Goal: Information Seeking & Learning: Learn about a topic

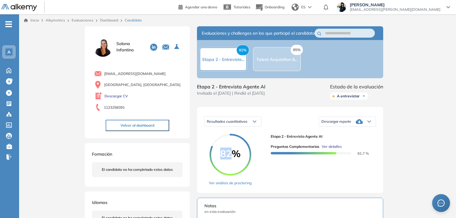
scroll to position [162, 0]
drag, startPoint x: 0, startPoint y: 0, endPoint x: 103, endPoint y: 19, distance: 104.4
click at [103, 19] on link "Dashboard" at bounding box center [109, 20] width 18 height 4
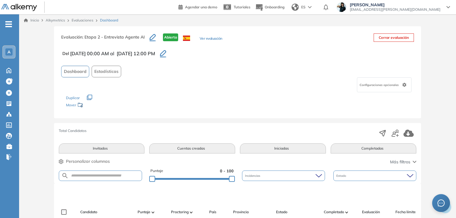
click at [83, 20] on link "Evaluaciones" at bounding box center [83, 20] width 22 height 4
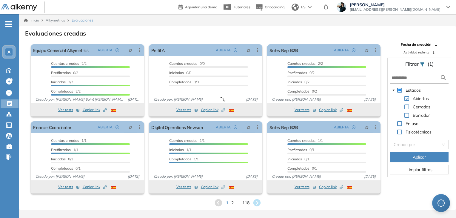
click at [406, 104] on span at bounding box center [406, 106] width 5 height 5
click at [408, 79] on input "text" at bounding box center [415, 78] width 48 height 6
type input "**"
click at [401, 157] on button "Aplicar" at bounding box center [419, 157] width 58 height 10
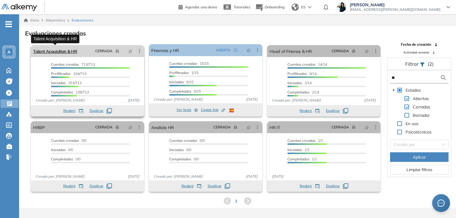
click at [74, 52] on link "Talent Acquisition & HR" at bounding box center [55, 51] width 44 height 12
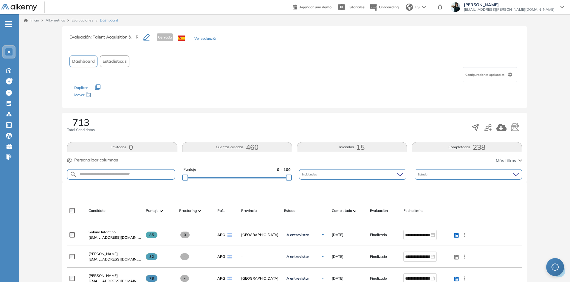
click at [78, 21] on link "Evaluaciones" at bounding box center [83, 20] width 22 height 4
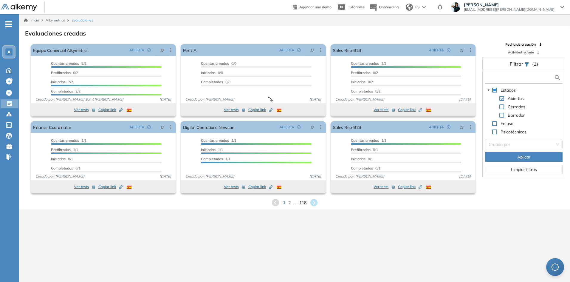
click at [455, 78] on input "text" at bounding box center [520, 78] width 67 height 6
type input "***"
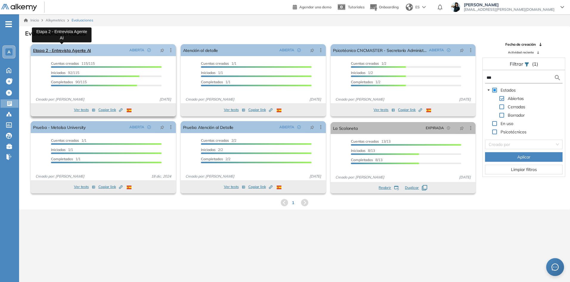
click at [82, 50] on link "Etapa 2 - Entrevista Agente AI" at bounding box center [62, 50] width 58 height 12
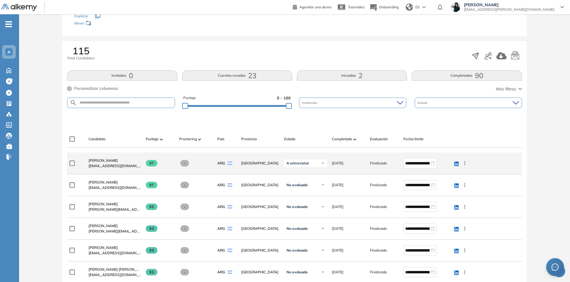
scroll to position [89, 0]
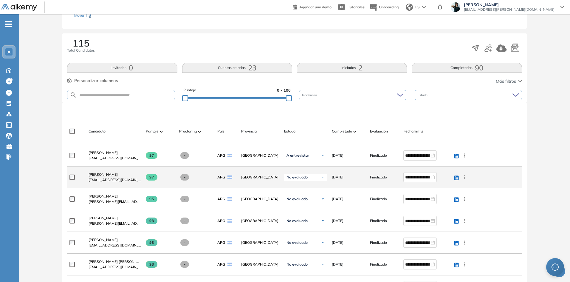
click at [95, 175] on span "[PERSON_NAME]" at bounding box center [103, 174] width 29 height 4
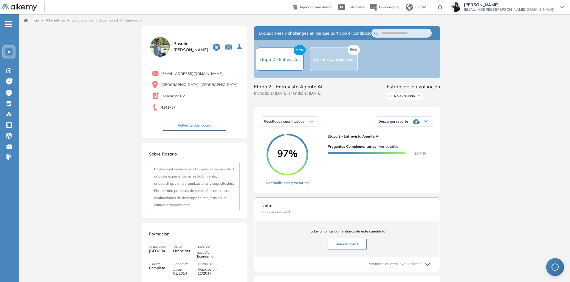
click at [386, 149] on span "Ver detalles" at bounding box center [389, 146] width 20 height 5
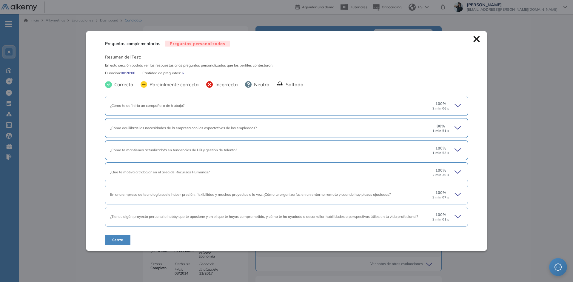
click at [455, 102] on icon at bounding box center [458, 105] width 8 height 8
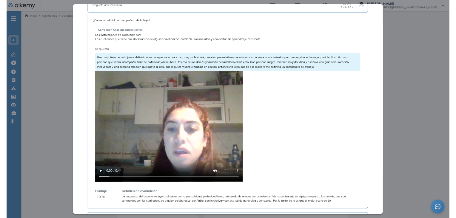
scroll to position [89, 0]
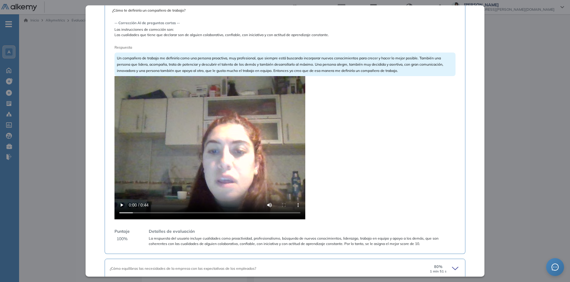
click at [455, 65] on div "Inicio Alkymetrics Evaluaciones Dashboard Candidato Preguntas complementarias P…" at bounding box center [294, 227] width 551 height 427
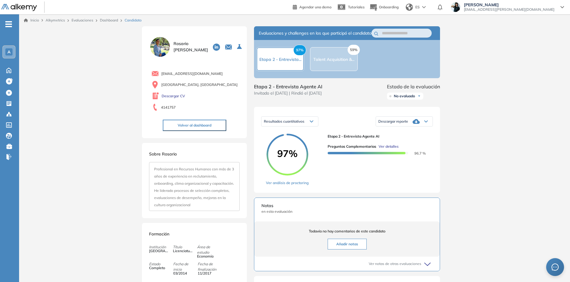
click at [107, 20] on link "Dashboard" at bounding box center [109, 20] width 18 height 4
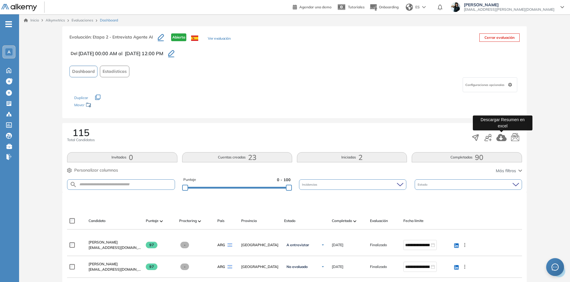
click at [455, 138] on icon "button" at bounding box center [502, 137] width 10 height 7
click at [103, 185] on input "text" at bounding box center [126, 184] width 98 height 4
paste input "**********"
type input "**********"
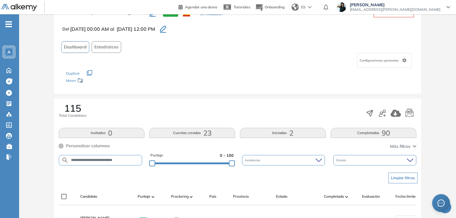
scroll to position [89, 0]
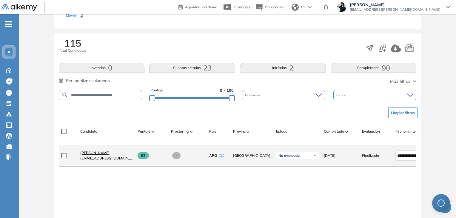
click at [101, 154] on span "[PERSON_NAME]" at bounding box center [94, 152] width 29 height 4
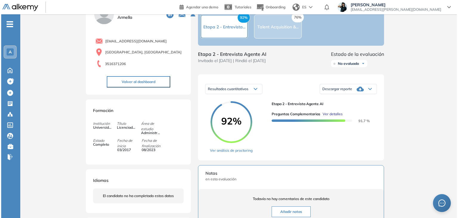
scroll to position [30, 0]
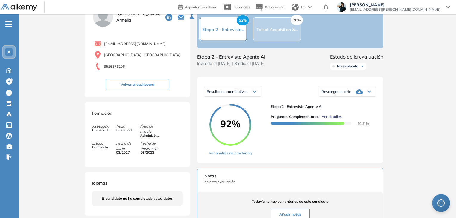
click at [326, 119] on span "Ver detalles" at bounding box center [331, 116] width 20 height 5
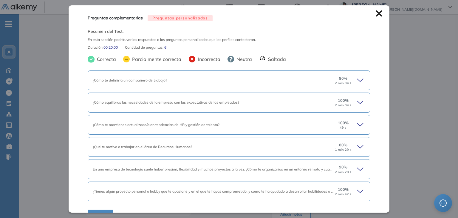
click at [357, 81] on icon at bounding box center [361, 80] width 8 height 8
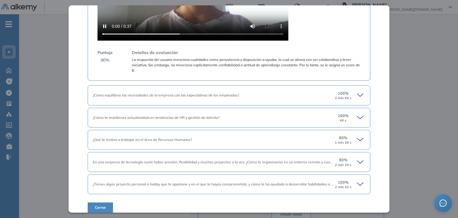
scroll to position [280, 0]
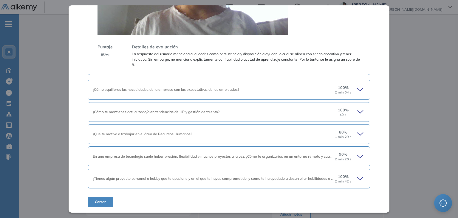
click at [357, 87] on icon at bounding box center [361, 89] width 8 height 8
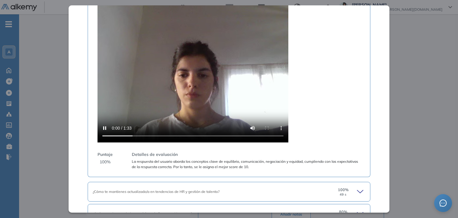
scroll to position [478, 0]
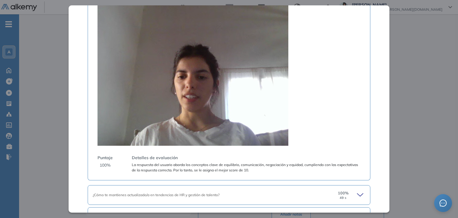
click at [189, 83] on video at bounding box center [193, 73] width 191 height 143
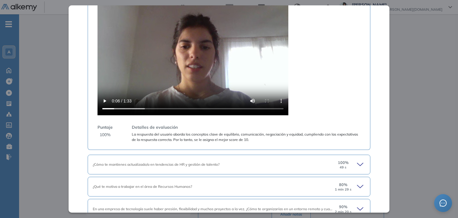
scroll to position [567, 0]
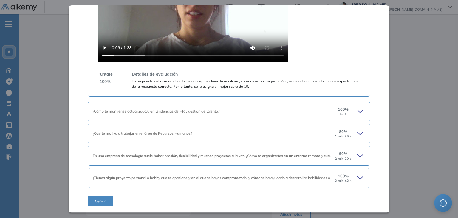
click at [357, 177] on icon at bounding box center [361, 178] width 8 height 8
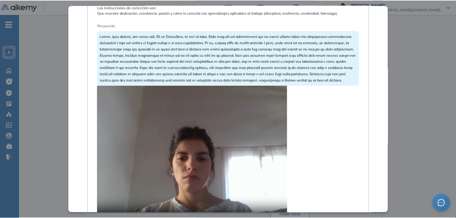
scroll to position [835, 0]
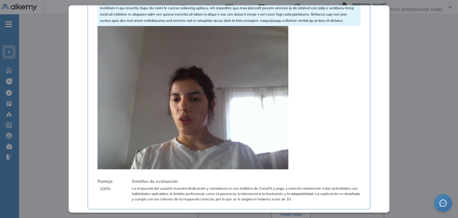
drag, startPoint x: 201, startPoint y: 115, endPoint x: 225, endPoint y: 116, distance: 23.3
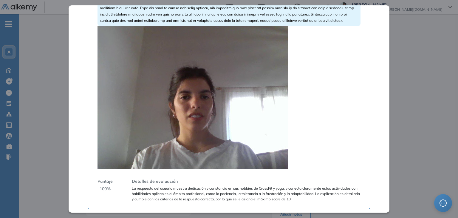
click at [202, 115] on video at bounding box center [193, 97] width 191 height 143
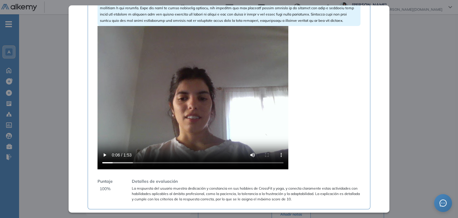
click at [407, 75] on div "Inicio Alkymetrics Evaluaciones Dashboard Candidato Preguntas complementarias P…" at bounding box center [238, 186] width 439 height 405
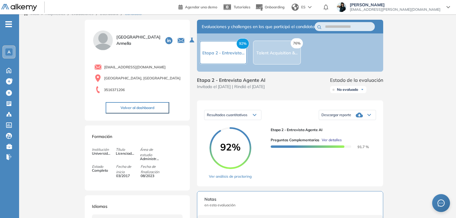
scroll to position [0, 0]
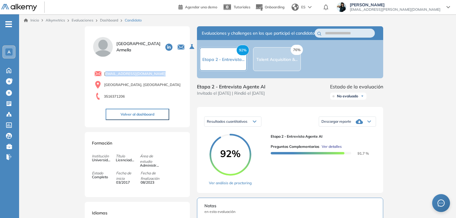
drag, startPoint x: 157, startPoint y: 71, endPoint x: 105, endPoint y: 71, distance: 51.9
click at [105, 71] on div "[EMAIL_ADDRESS][DOMAIN_NAME]" at bounding box center [138, 73] width 88 height 7
copy span "[EMAIL_ADDRESS][DOMAIN_NAME]"
click at [112, 20] on link "Dashboard" at bounding box center [109, 20] width 18 height 4
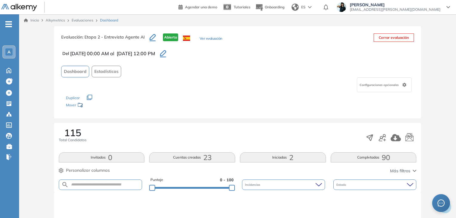
click at [100, 181] on form at bounding box center [101, 184] width 84 height 10
click at [95, 184] on input "text" at bounding box center [105, 184] width 73 height 4
paste input "**********"
type input "**********"
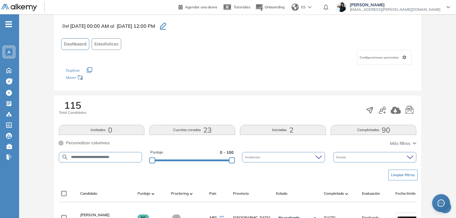
scroll to position [60, 0]
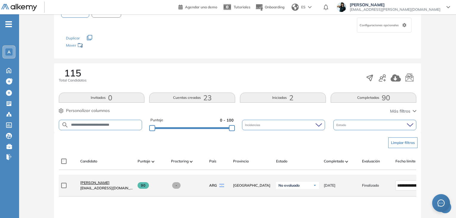
click at [102, 184] on span "[PERSON_NAME]" at bounding box center [94, 182] width 29 height 4
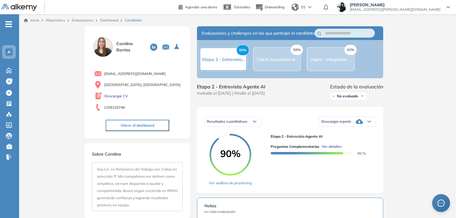
click at [329, 149] on span "Ver detalles" at bounding box center [331, 146] width 20 height 5
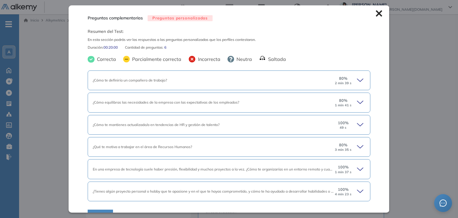
click at [357, 79] on icon at bounding box center [361, 80] width 8 height 8
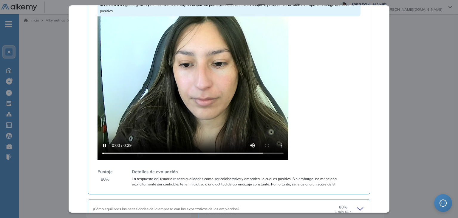
scroll to position [119, 0]
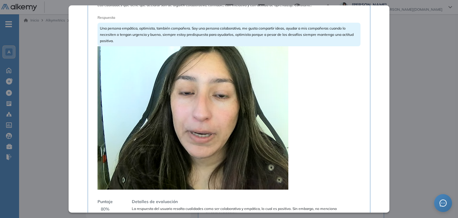
click at [215, 123] on video at bounding box center [193, 117] width 191 height 143
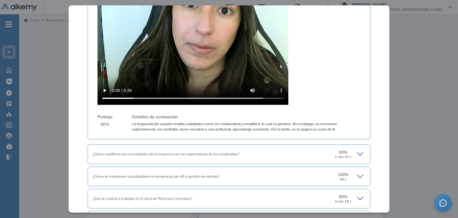
scroll to position [239, 0]
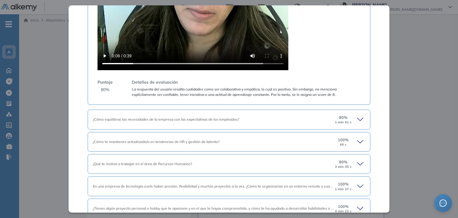
click at [359, 117] on icon at bounding box center [361, 119] width 8 height 8
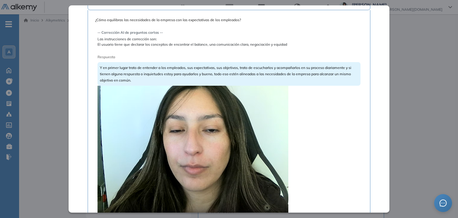
scroll to position [388, 0]
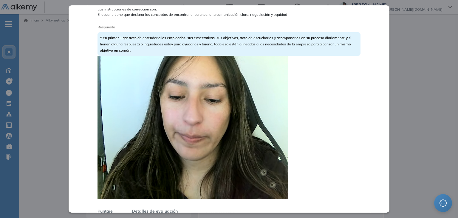
click at [223, 142] on video at bounding box center [193, 127] width 191 height 143
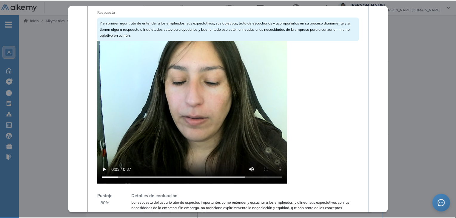
scroll to position [418, 0]
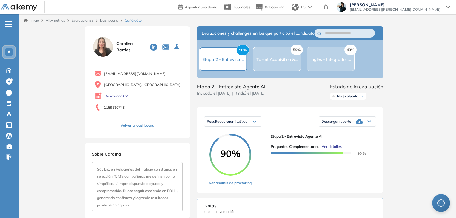
click at [108, 19] on link "Dashboard" at bounding box center [109, 20] width 18 height 4
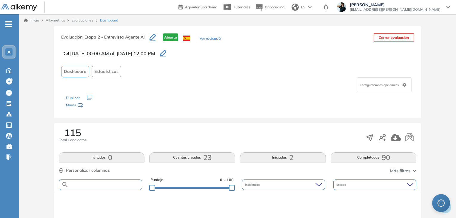
click at [100, 183] on input "text" at bounding box center [105, 184] width 73 height 4
paste input "**********"
type input "**********"
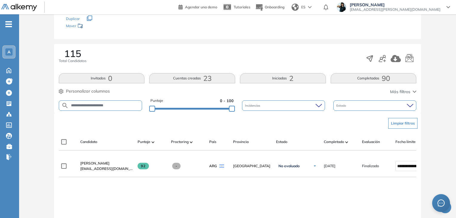
scroll to position [89, 0]
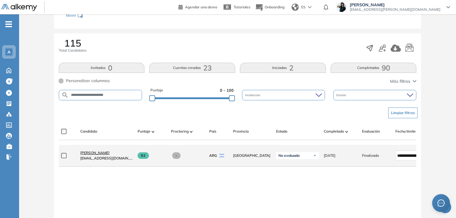
click at [97, 153] on span "[PERSON_NAME]" at bounding box center [94, 152] width 29 height 4
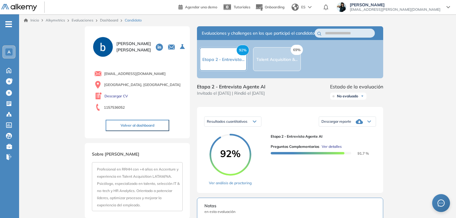
click at [332, 149] on span "Ver detalles" at bounding box center [331, 146] width 20 height 5
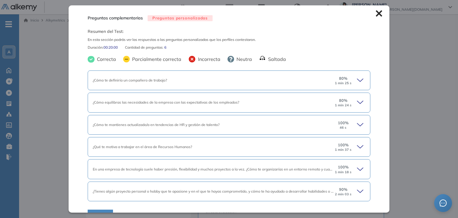
click at [357, 78] on icon at bounding box center [361, 80] width 8 height 8
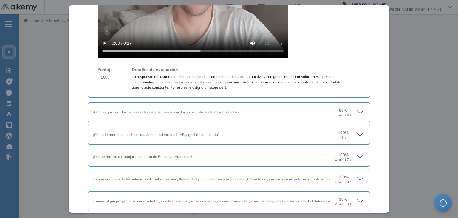
scroll to position [261, 0]
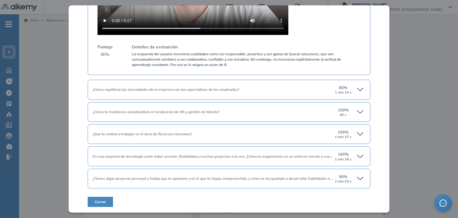
click at [357, 86] on icon at bounding box center [361, 89] width 8 height 8
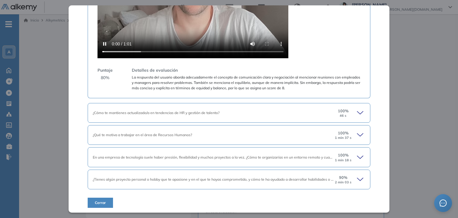
scroll to position [535, 0]
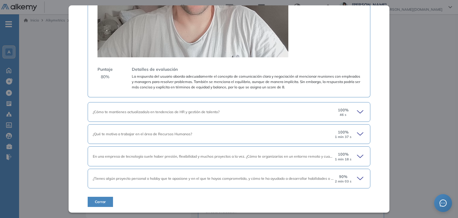
click at [357, 177] on icon at bounding box center [360, 178] width 6 height 3
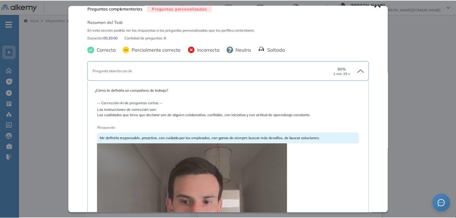
scroll to position [0, 0]
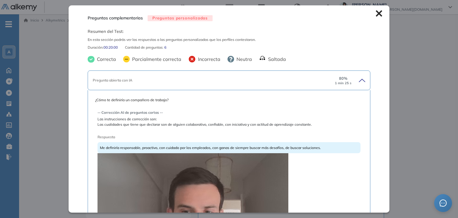
click at [376, 12] on icon at bounding box center [379, 13] width 7 height 7
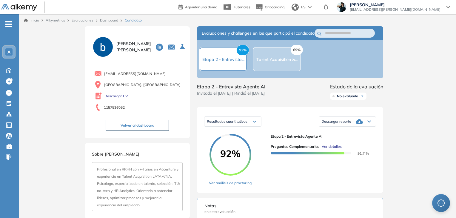
click at [112, 18] on link "Dashboard" at bounding box center [109, 20] width 18 height 4
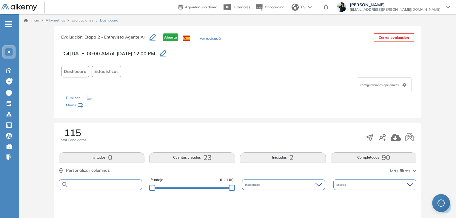
click at [86, 184] on input "text" at bounding box center [105, 184] width 73 height 4
paste input "**********"
type input "**********"
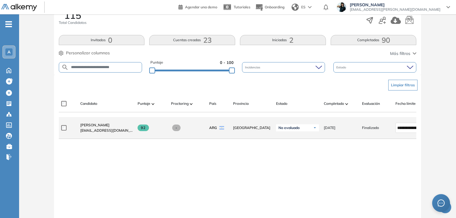
scroll to position [119, 0]
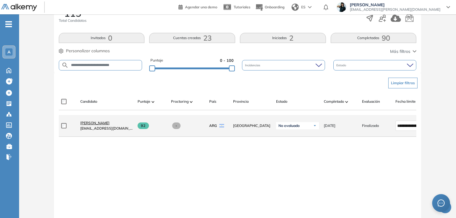
click at [90, 124] on span "[PERSON_NAME]" at bounding box center [94, 122] width 29 height 4
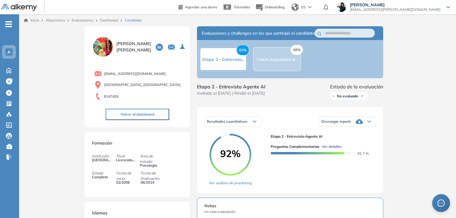
click at [333, 149] on span "Ver detalles" at bounding box center [331, 146] width 20 height 5
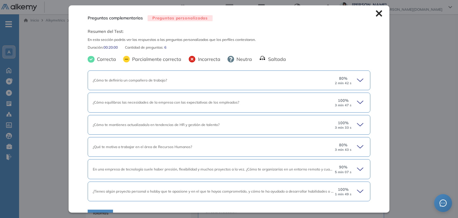
click at [357, 80] on icon at bounding box center [361, 80] width 8 height 8
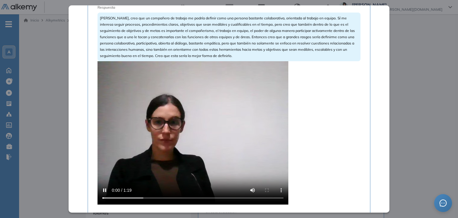
scroll to position [119, 0]
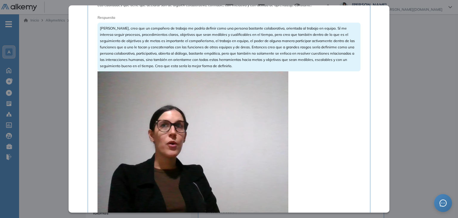
click at [192, 114] on video at bounding box center [193, 142] width 191 height 143
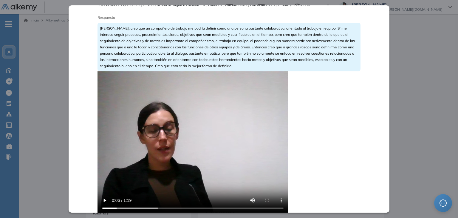
click at [173, 143] on video at bounding box center [193, 142] width 191 height 143
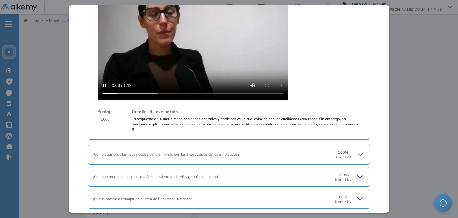
scroll to position [299, 0]
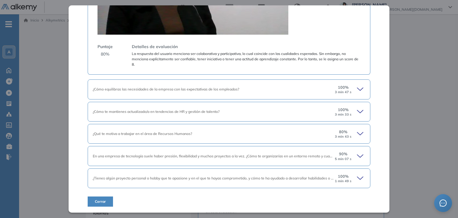
click at [351, 89] on div "100 % 3 min 47 s" at bounding box center [349, 89] width 31 height 10
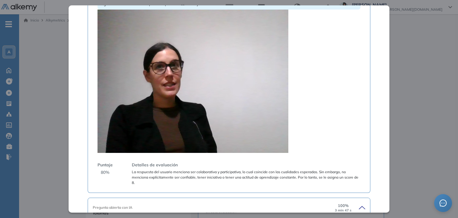
scroll to position [180, 0]
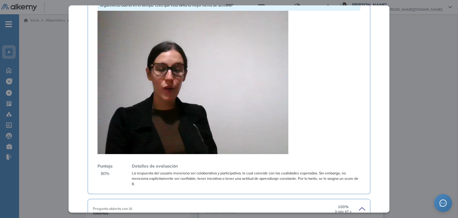
click at [214, 103] on video at bounding box center [193, 82] width 191 height 143
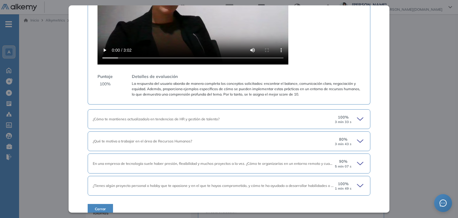
scroll to position [649, 0]
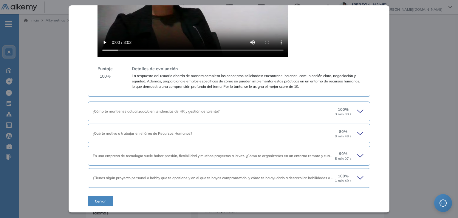
click at [357, 179] on icon at bounding box center [360, 177] width 6 height 3
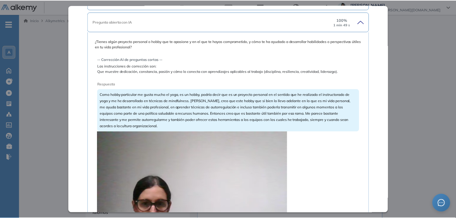
scroll to position [887, 0]
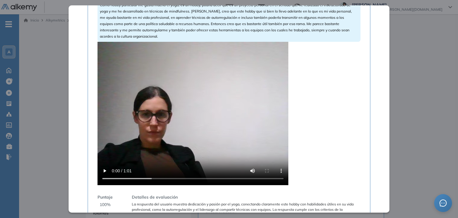
click at [160, 144] on video at bounding box center [193, 113] width 191 height 143
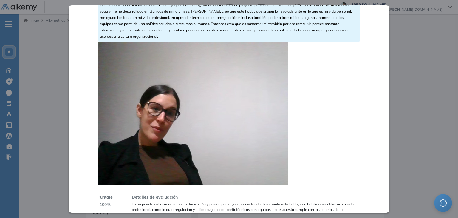
click at [179, 93] on video at bounding box center [193, 113] width 191 height 143
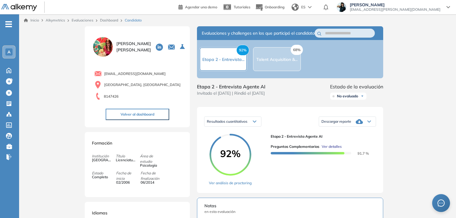
drag, startPoint x: 411, startPoint y: 86, endPoint x: 367, endPoint y: 86, distance: 44.4
click at [411, 86] on div "Inicio Alkymetrics Evaluaciones Dashboard Candidato Preguntas complementarias P…" at bounding box center [237, 216] width 437 height 405
click at [104, 18] on link "Dashboard" at bounding box center [109, 20] width 18 height 4
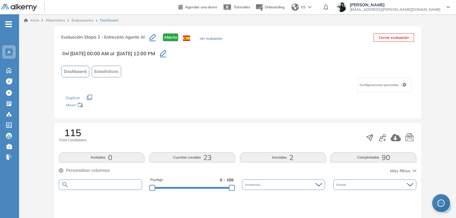
click at [97, 183] on input "text" at bounding box center [105, 184] width 73 height 4
paste input "**********"
type input "**********"
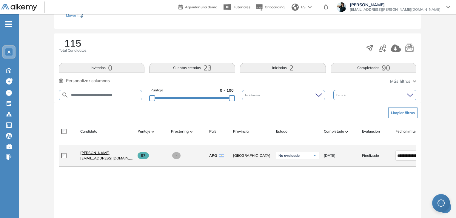
click at [98, 153] on span "[PERSON_NAME]" at bounding box center [94, 152] width 29 height 4
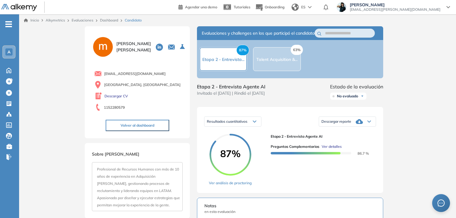
click at [330, 149] on span "Ver detalles" at bounding box center [331, 146] width 20 height 5
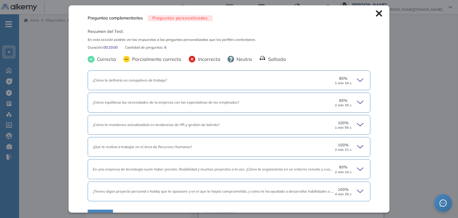
click at [359, 79] on icon at bounding box center [361, 80] width 8 height 8
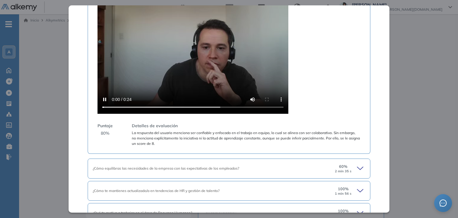
scroll to position [209, 0]
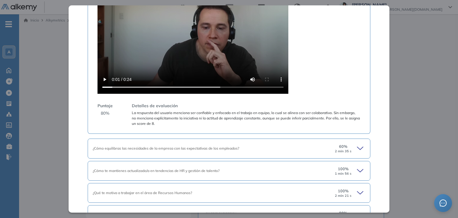
click at [359, 146] on icon at bounding box center [361, 148] width 8 height 8
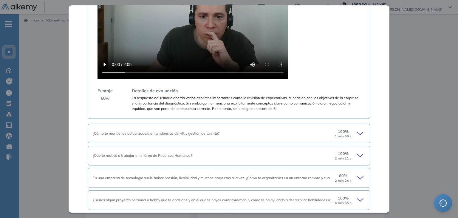
scroll to position [567, 0]
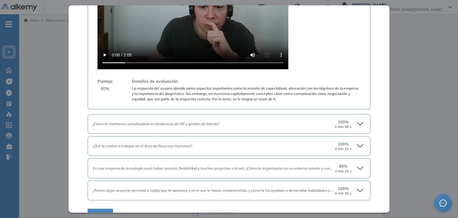
click at [360, 123] on icon at bounding box center [361, 124] width 8 height 8
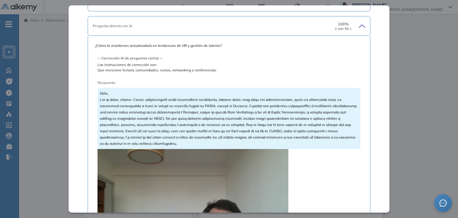
scroll to position [626, 0]
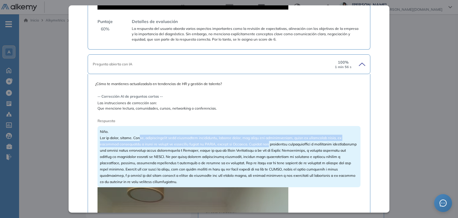
drag, startPoint x: 141, startPoint y: 138, endPoint x: 274, endPoint y: 147, distance: 133.0
click at [274, 147] on div "Niño." at bounding box center [229, 156] width 263 height 61
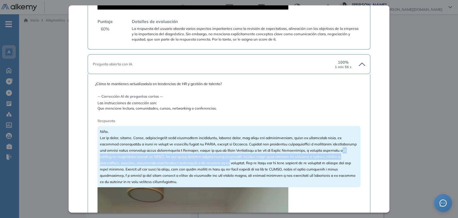
drag, startPoint x: 120, startPoint y: 157, endPoint x: 238, endPoint y: 161, distance: 117.3
click at [238, 161] on div "Niño." at bounding box center [229, 156] width 263 height 61
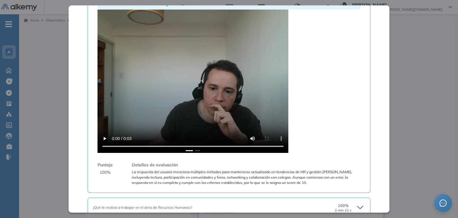
scroll to position [805, 0]
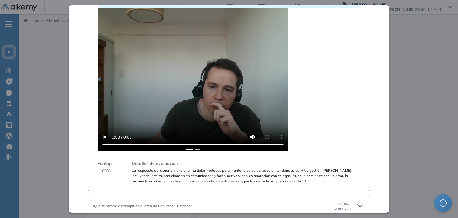
click at [197, 149] on button "2" at bounding box center [197, 149] width 5 height 1
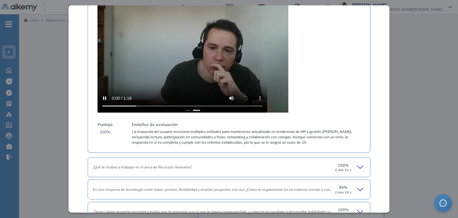
scroll to position [865, 0]
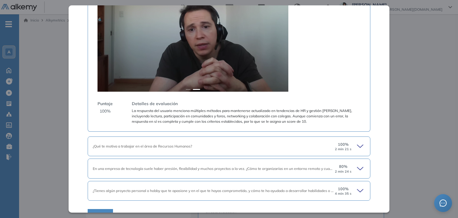
click at [177, 57] on video at bounding box center [193, 19] width 191 height 143
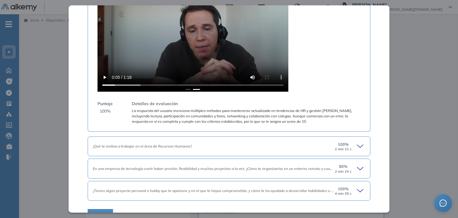
scroll to position [878, 0]
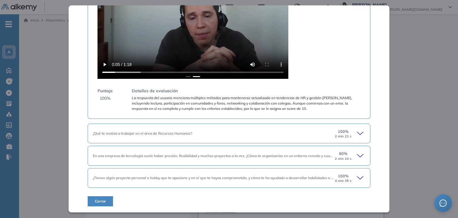
drag, startPoint x: 356, startPoint y: 178, endPoint x: 363, endPoint y: 178, distance: 6.9
click at [357, 178] on icon at bounding box center [361, 178] width 8 height 8
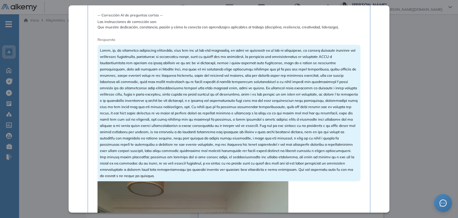
scroll to position [1087, 0]
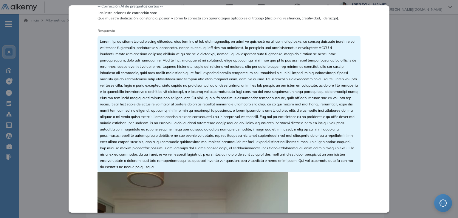
click at [140, 98] on span at bounding box center [229, 104] width 258 height 130
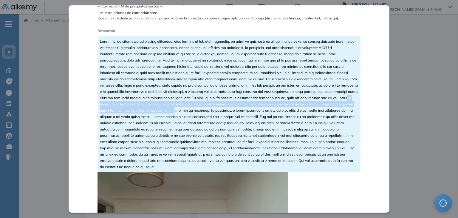
drag, startPoint x: 184, startPoint y: 102, endPoint x: 270, endPoint y: 110, distance: 86.0
click at [270, 110] on div at bounding box center [229, 104] width 263 height 136
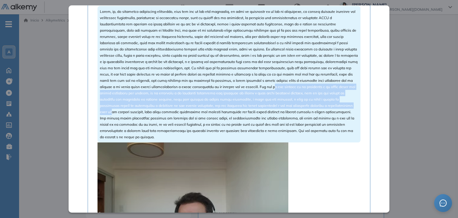
drag, startPoint x: 124, startPoint y: 95, endPoint x: 232, endPoint y: 110, distance: 108.7
click at [232, 110] on div at bounding box center [229, 74] width 263 height 136
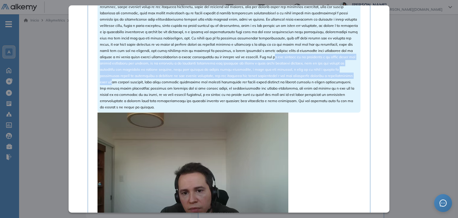
scroll to position [1176, 0]
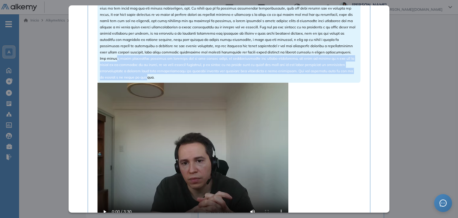
drag, startPoint x: 251, startPoint y: 58, endPoint x: 292, endPoint y: 76, distance: 45.2
click at [292, 76] on div at bounding box center [229, 14] width 263 height 136
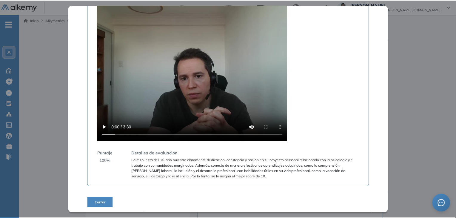
scroll to position [1264, 0]
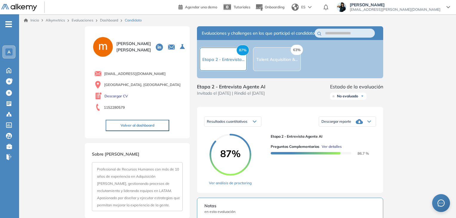
drag, startPoint x: 413, startPoint y: 52, endPoint x: 404, endPoint y: 52, distance: 8.4
click at [413, 52] on div "Inicio Alkymetrics Evaluaciones Dashboard Candidato Preguntas complementarias P…" at bounding box center [237, 216] width 437 height 405
click at [110, 19] on link "Dashboard" at bounding box center [109, 20] width 18 height 4
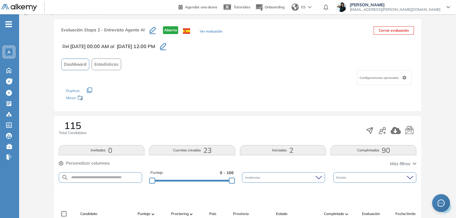
scroll to position [60, 0]
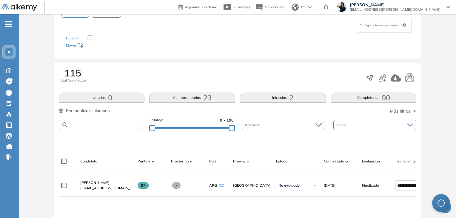
click at [109, 125] on input "text" at bounding box center [105, 125] width 73 height 4
paste input "**********"
type input "**********"
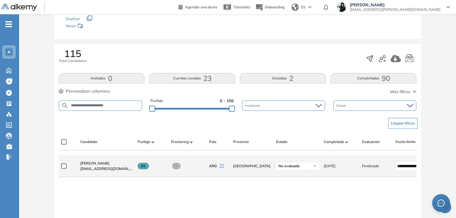
scroll to position [89, 0]
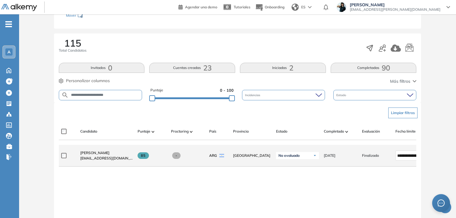
click at [114, 157] on span "[EMAIL_ADDRESS][DOMAIN_NAME]" at bounding box center [106, 157] width 52 height 5
click at [109, 155] on span "[PERSON_NAME]" at bounding box center [94, 152] width 29 height 4
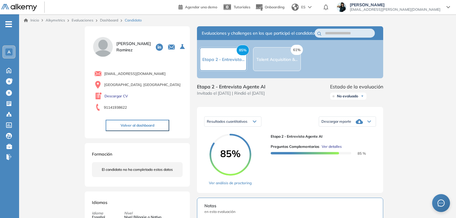
click at [333, 149] on span "Ver detalles" at bounding box center [331, 146] width 20 height 5
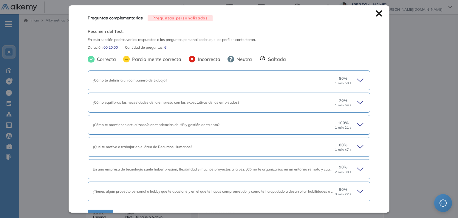
click at [357, 77] on icon at bounding box center [361, 80] width 8 height 8
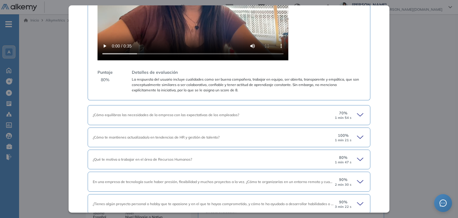
scroll to position [274, 0]
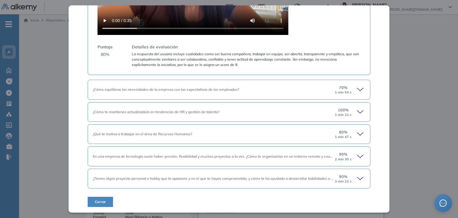
click at [124, 179] on span "¿Tienes algún proyecto personal o hobby que te apasione y en el que te hayas co…" at bounding box center [246, 178] width 307 height 4
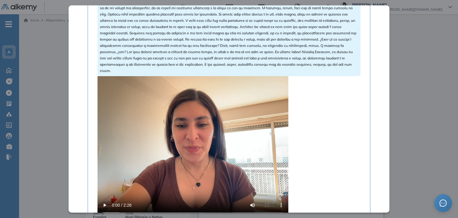
scroll to position [542, 0]
click at [173, 159] on video at bounding box center [193, 147] width 191 height 143
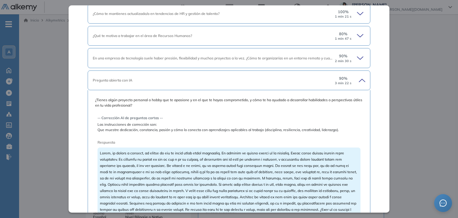
scroll to position [353, 0]
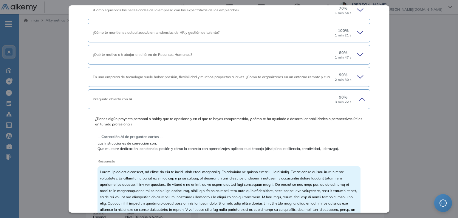
click at [357, 52] on icon at bounding box center [361, 54] width 8 height 8
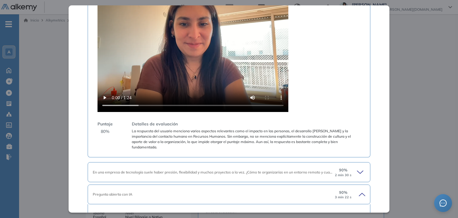
scroll to position [592, 0]
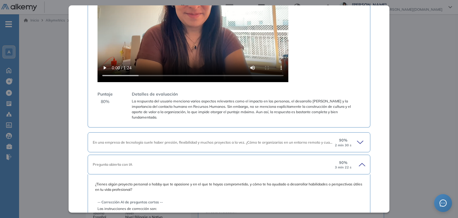
click at [357, 138] on icon at bounding box center [361, 142] width 8 height 8
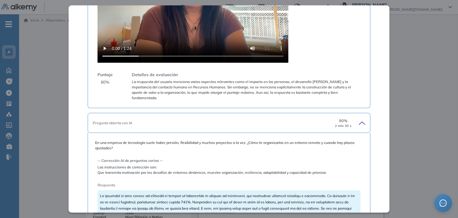
scroll to position [681, 0]
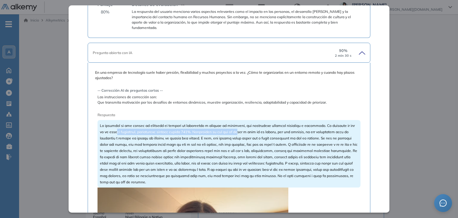
drag, startPoint x: 116, startPoint y: 127, endPoint x: 247, endPoint y: 127, distance: 131.2
click at [247, 127] on span at bounding box center [229, 153] width 258 height 61
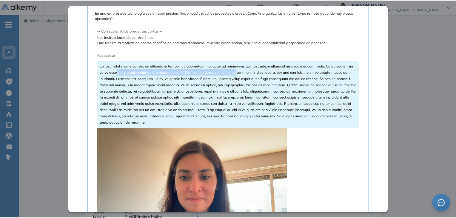
scroll to position [800, 0]
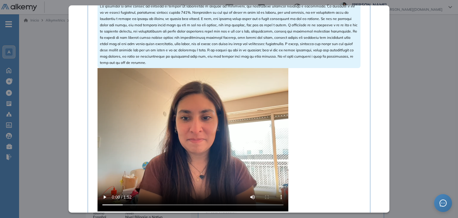
drag, startPoint x: 431, startPoint y: 60, endPoint x: 416, endPoint y: 64, distance: 15.9
click at [430, 60] on div "Inicio Alkymetrics Evaluaciones Dashboard Candidato Preguntas complementarias P…" at bounding box center [238, 216] width 439 height 405
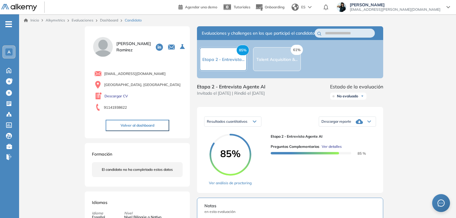
click at [107, 19] on link "Dashboard" at bounding box center [109, 20] width 18 height 4
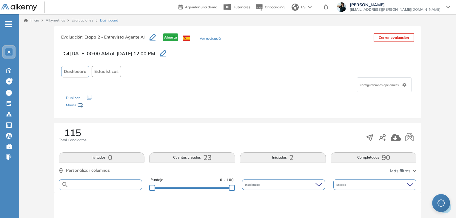
click at [100, 183] on input "text" at bounding box center [105, 184] width 73 height 4
paste input "**********"
type input "**********"
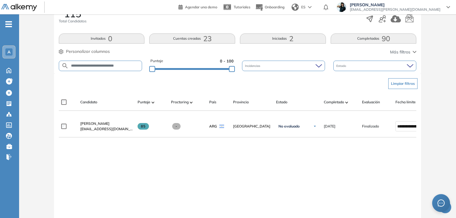
scroll to position [119, 0]
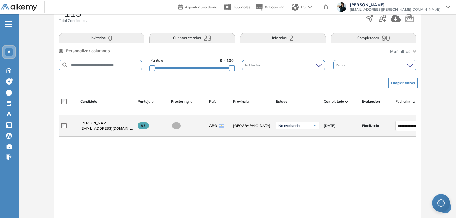
click at [105, 125] on span "[PERSON_NAME]" at bounding box center [94, 122] width 29 height 4
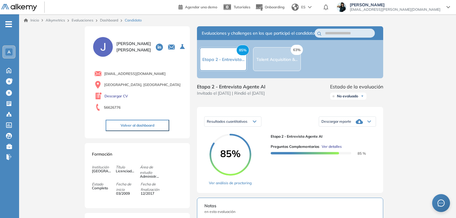
click at [325, 149] on span "Ver detalles" at bounding box center [331, 146] width 20 height 5
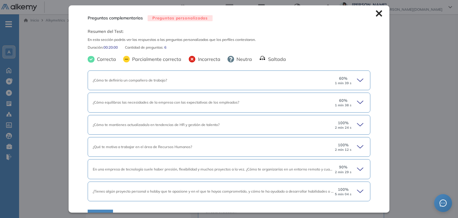
click at [277, 83] on div "¿Cómo te definiría un compañero de trabajo?" at bounding box center [213, 80] width 241 height 5
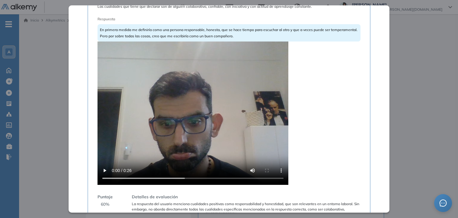
scroll to position [119, 0]
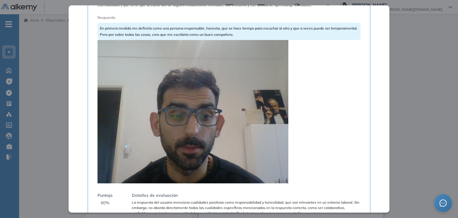
click at [203, 83] on video at bounding box center [193, 111] width 191 height 143
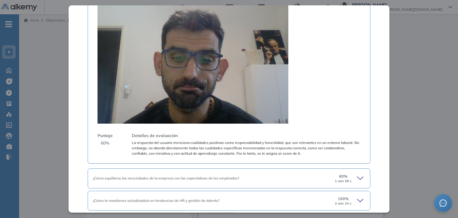
scroll to position [89, 0]
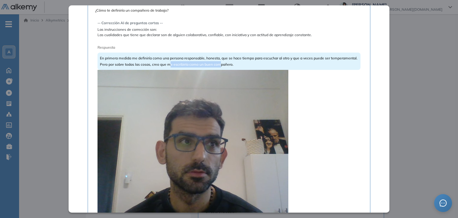
drag, startPoint x: 197, startPoint y: 62, endPoint x: 248, endPoint y: 62, distance: 50.7
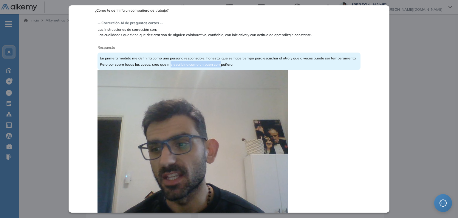
click at [248, 62] on div "En primera medida me definiría como una persona responsable, honesta, que se ha…" at bounding box center [229, 60] width 263 height 17
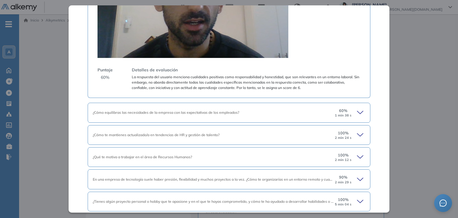
scroll to position [267, 0]
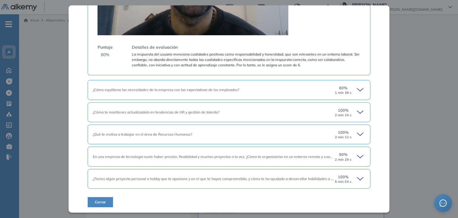
click at [360, 176] on icon at bounding box center [361, 178] width 8 height 8
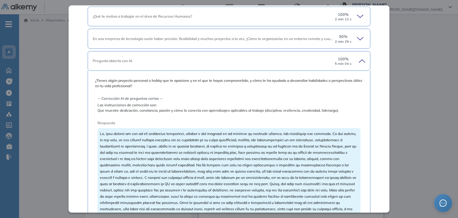
scroll to position [387, 0]
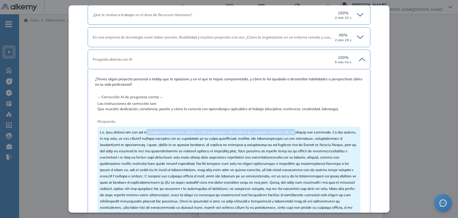
drag, startPoint x: 149, startPoint y: 131, endPoint x: 302, endPoint y: 131, distance: 153.0
click at [302, 131] on span at bounding box center [228, 185] width 256 height 111
drag, startPoint x: 127, startPoint y: 132, endPoint x: 321, endPoint y: 128, distance: 193.6
click at [321, 128] on div at bounding box center [229, 185] width 263 height 118
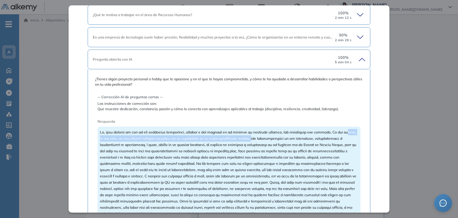
drag, startPoint x: 107, startPoint y: 139, endPoint x: 283, endPoint y: 137, distance: 176.0
click at [283, 137] on span at bounding box center [228, 185] width 256 height 111
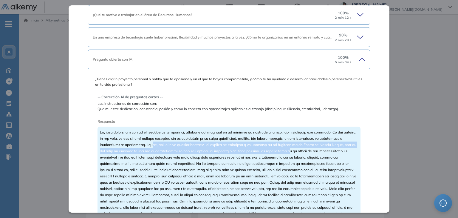
drag, startPoint x: 179, startPoint y: 145, endPoint x: 326, endPoint y: 148, distance: 147.1
click at [326, 148] on span at bounding box center [228, 185] width 256 height 111
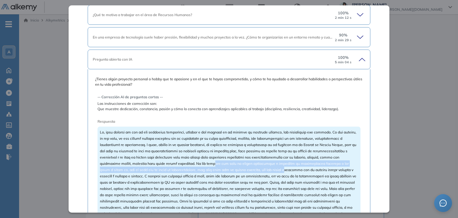
drag, startPoint x: 250, startPoint y: 163, endPoint x: 312, endPoint y: 167, distance: 61.6
click at [312, 167] on div at bounding box center [229, 185] width 263 height 118
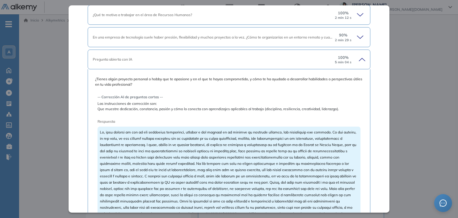
click at [352, 35] on div "90 % 2 min 29 s" at bounding box center [349, 37] width 31 height 10
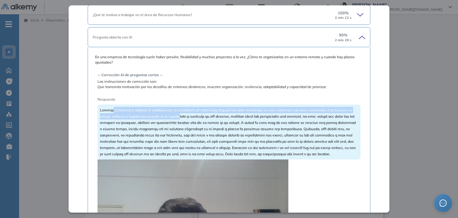
drag, startPoint x: 112, startPoint y: 110, endPoint x: 184, endPoint y: 116, distance: 72.4
click at [184, 116] on span at bounding box center [228, 132] width 256 height 48
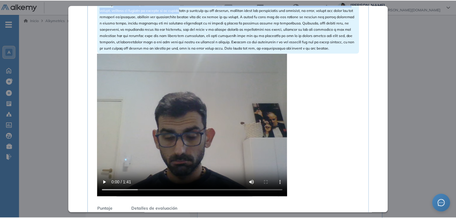
scroll to position [506, 0]
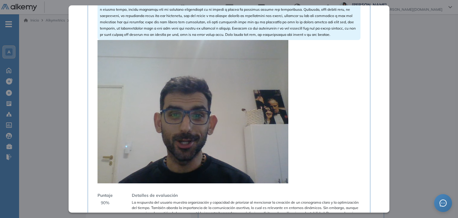
click at [215, 108] on video at bounding box center [193, 111] width 191 height 143
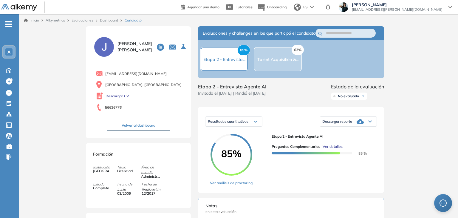
drag, startPoint x: 416, startPoint y: 91, endPoint x: 279, endPoint y: 71, distance: 138.7
click at [411, 91] on div "Inicio Alkymetrics Evaluaciones Dashboard Candidato Preguntas complementarias P…" at bounding box center [238, 216] width 439 height 405
click at [111, 20] on link "Dashboard" at bounding box center [109, 20] width 18 height 4
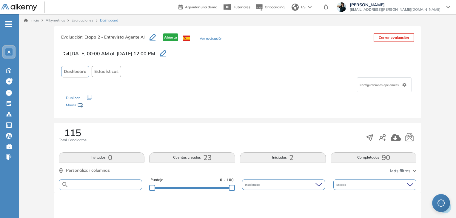
click at [97, 183] on input "text" at bounding box center [105, 184] width 73 height 4
paste input "**********"
type input "**********"
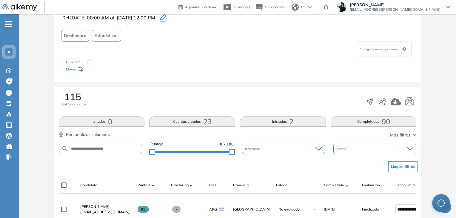
scroll to position [89, 0]
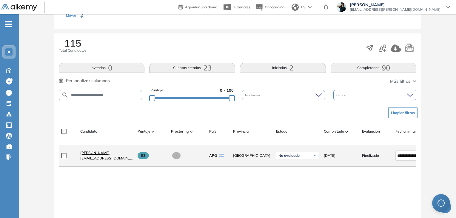
click at [83, 155] on span "[PERSON_NAME]" at bounding box center [94, 152] width 29 height 4
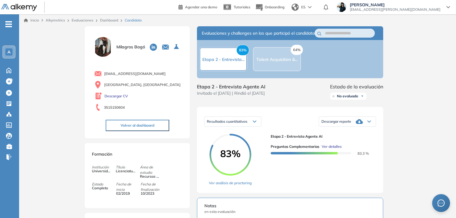
click at [328, 149] on span "Ver detalles" at bounding box center [331, 146] width 20 height 5
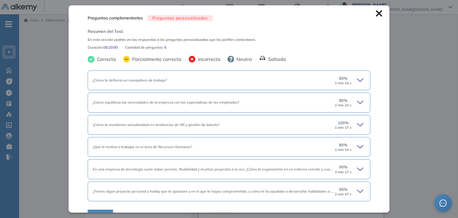
click at [357, 78] on icon at bounding box center [361, 80] width 8 height 8
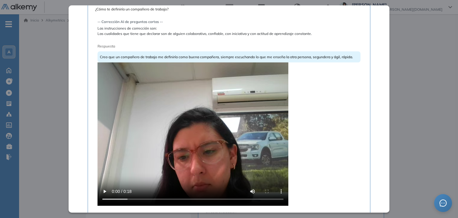
scroll to position [149, 0]
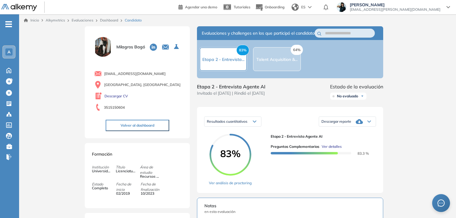
click at [414, 36] on div "Inicio Alkymetrics Evaluaciones Dashboard Candidato Preguntas complementarias P…" at bounding box center [237, 216] width 437 height 405
click at [324, 149] on span "Ver detalles" at bounding box center [331, 146] width 20 height 5
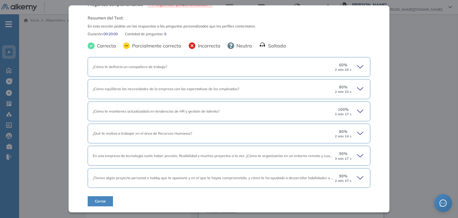
scroll to position [13, 0]
click at [357, 177] on icon at bounding box center [360, 178] width 6 height 3
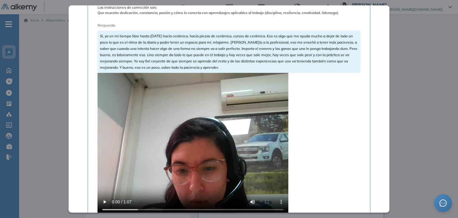
scroll to position [251, 0]
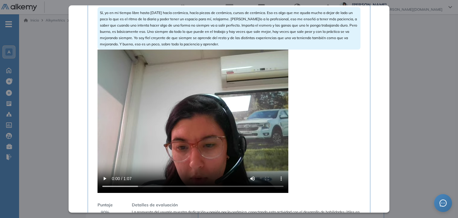
click at [157, 134] on video at bounding box center [193, 121] width 191 height 143
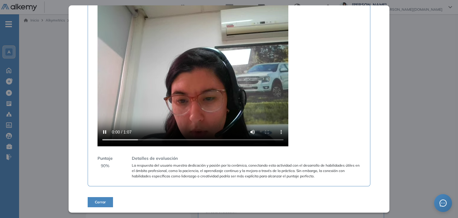
scroll to position [298, 0]
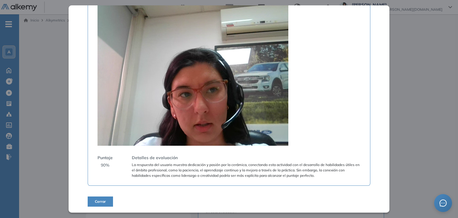
click at [234, 63] on video at bounding box center [193, 73] width 191 height 143
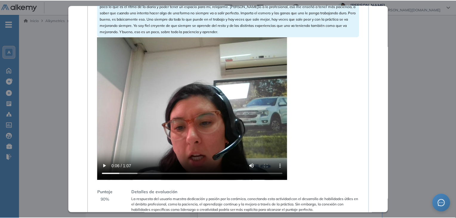
scroll to position [239, 0]
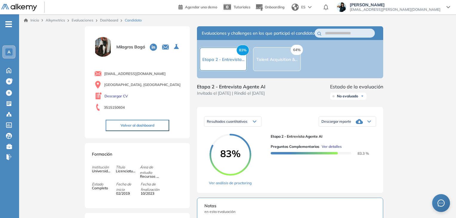
click at [411, 92] on div "Inicio Alkymetrics Evaluaciones Dashboard Candidato Preguntas complementarias P…" at bounding box center [237, 216] width 437 height 405
click at [114, 18] on link "Dashboard" at bounding box center [109, 20] width 18 height 4
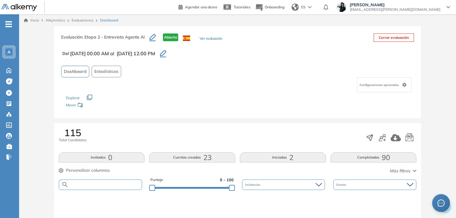
click at [108, 183] on input "text" at bounding box center [105, 184] width 73 height 4
paste input "**********"
type input "**********"
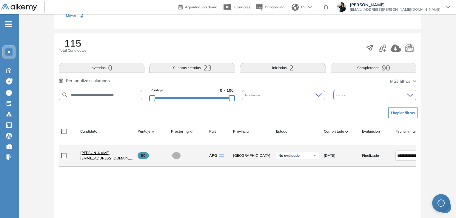
click at [92, 153] on span "[PERSON_NAME]" at bounding box center [94, 152] width 29 height 4
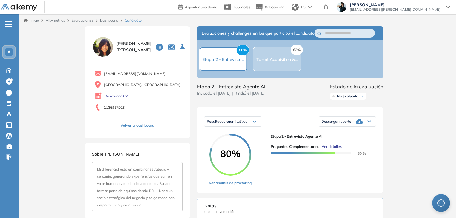
click at [336, 149] on span "Ver detalles" at bounding box center [331, 146] width 20 height 5
drag, startPoint x: 407, startPoint y: 61, endPoint x: 255, endPoint y: 61, distance: 152.1
click at [333, 149] on span "Ver detalles" at bounding box center [331, 146] width 20 height 5
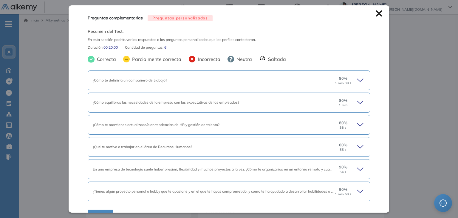
click at [352, 78] on div "80 % 1 min 39 s" at bounding box center [349, 80] width 31 height 10
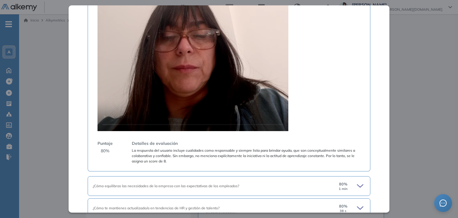
scroll to position [358, 0]
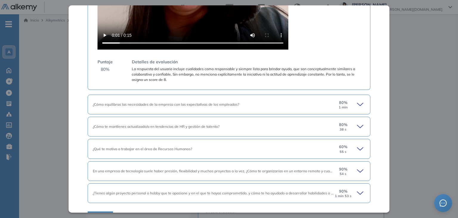
click at [357, 103] on icon at bounding box center [361, 104] width 8 height 8
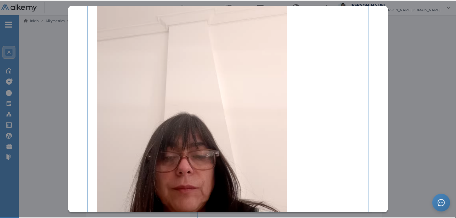
scroll to position [596, 0]
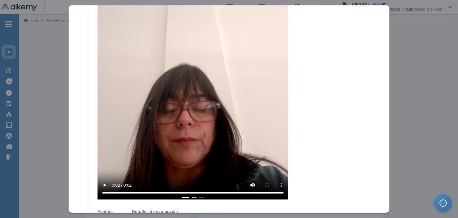
click at [194, 197] on button "2" at bounding box center [194, 197] width 5 height 1
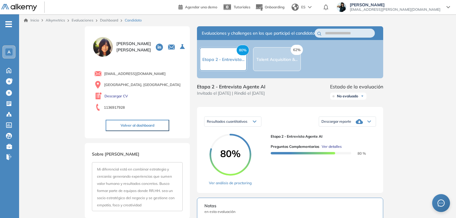
click at [106, 19] on link "Dashboard" at bounding box center [109, 20] width 18 height 4
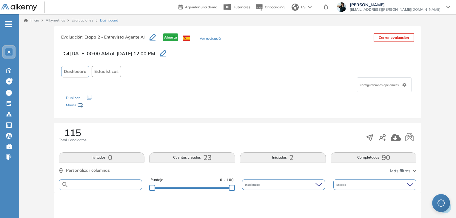
click at [89, 183] on input "text" at bounding box center [105, 184] width 73 height 4
paste input "**********"
type input "**********"
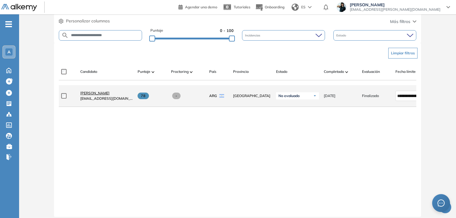
click at [94, 93] on span "[PERSON_NAME]" at bounding box center [94, 93] width 29 height 4
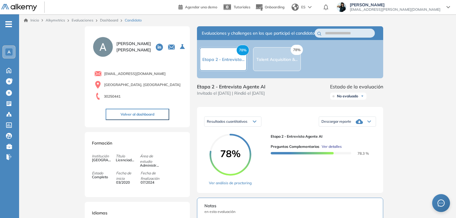
click at [326, 149] on span "Ver detalles" at bounding box center [331, 146] width 20 height 5
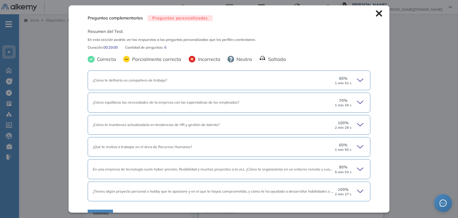
click at [357, 79] on icon at bounding box center [361, 80] width 8 height 8
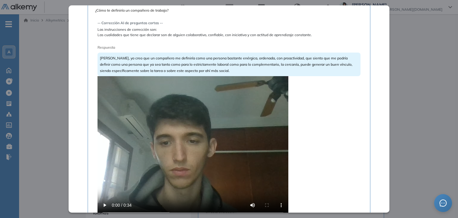
scroll to position [149, 0]
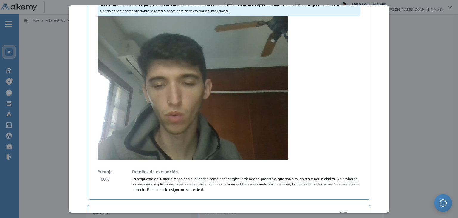
click at [208, 94] on video at bounding box center [193, 87] width 191 height 143
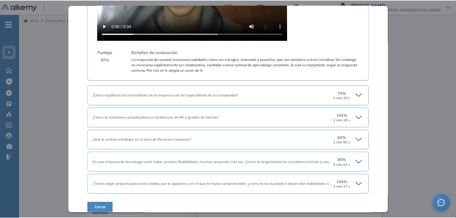
scroll to position [60, 0]
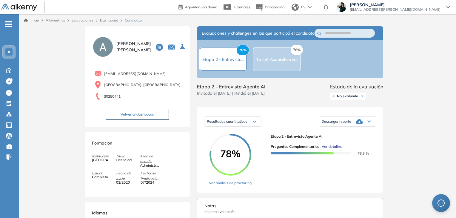
drag, startPoint x: 407, startPoint y: 55, endPoint x: 186, endPoint y: 21, distance: 223.7
click at [401, 55] on div "Inicio Alkymetrics Evaluaciones Dashboard Candidato Preguntas complementarias P…" at bounding box center [237, 216] width 437 height 405
click at [110, 18] on link "Dashboard" at bounding box center [109, 20] width 18 height 4
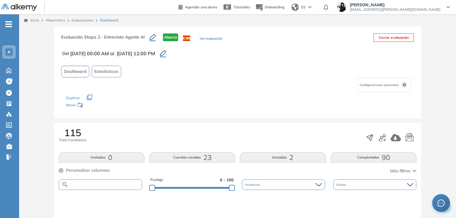
click at [101, 182] on input "text" at bounding box center [105, 184] width 73 height 4
paste input "**********"
type input "**********"
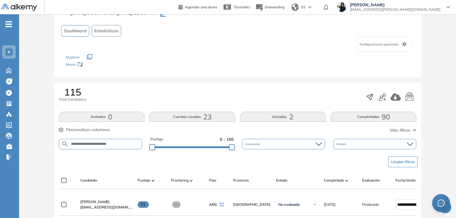
scroll to position [89, 0]
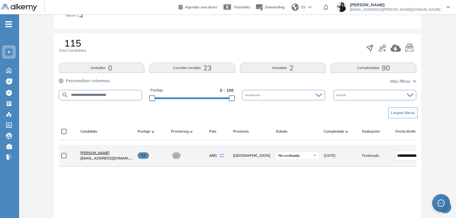
click at [93, 153] on span "[PERSON_NAME]" at bounding box center [94, 152] width 29 height 4
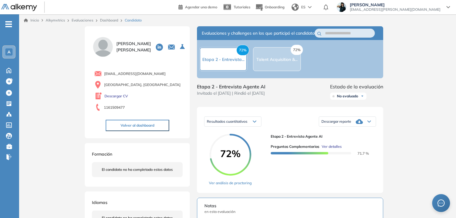
click at [334, 149] on span "Ver detalles" at bounding box center [331, 146] width 20 height 5
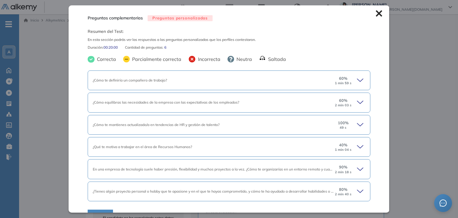
click at [358, 80] on icon at bounding box center [361, 80] width 8 height 8
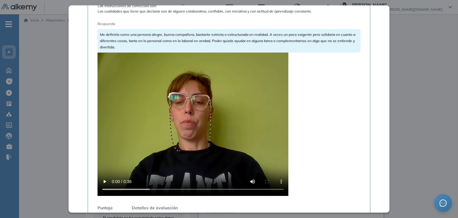
scroll to position [119, 0]
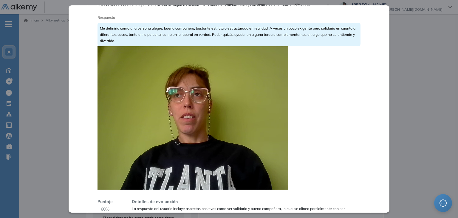
click at [201, 105] on video at bounding box center [193, 117] width 191 height 143
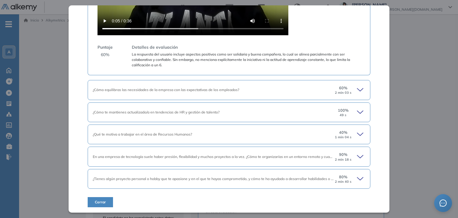
scroll to position [274, 0]
click at [352, 178] on div "80 % 2 min 40 s" at bounding box center [349, 179] width 31 height 10
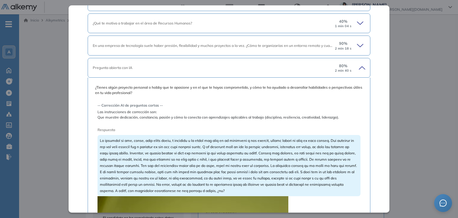
scroll to position [423, 0]
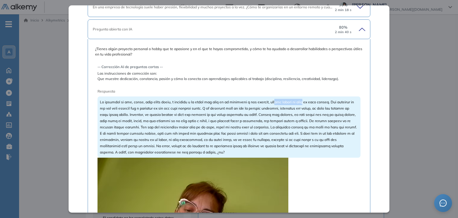
drag, startPoint x: 274, startPoint y: 101, endPoint x: 304, endPoint y: 101, distance: 29.8
click at [304, 101] on span at bounding box center [228, 127] width 257 height 55
drag, startPoint x: 323, startPoint y: 104, endPoint x: 276, endPoint y: 103, distance: 46.2
click at [276, 103] on div at bounding box center [229, 126] width 263 height 61
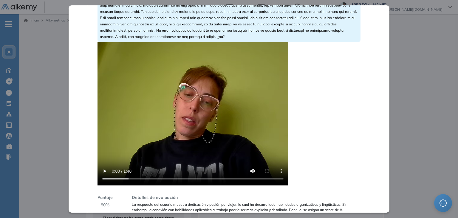
scroll to position [542, 0]
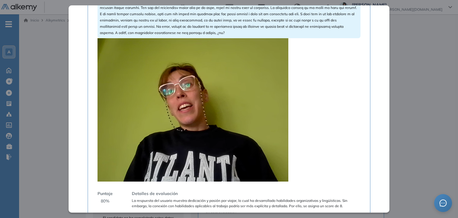
click at [232, 106] on video at bounding box center [193, 109] width 191 height 143
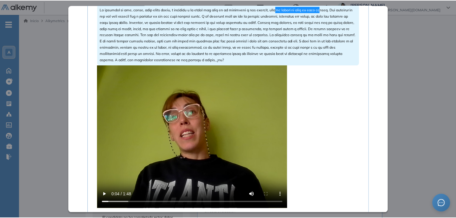
scroll to position [512, 0]
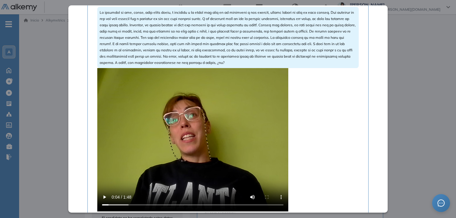
drag, startPoint x: 436, startPoint y: 72, endPoint x: 422, endPoint y: 72, distance: 14.0
click at [422, 72] on div "Inicio Alkymetrics Evaluaciones Dashboard Candidato Preguntas complementarias P…" at bounding box center [237, 216] width 437 height 405
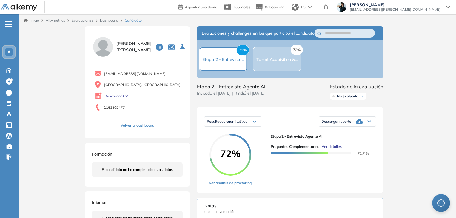
click at [104, 18] on link "Dashboard" at bounding box center [109, 20] width 18 height 4
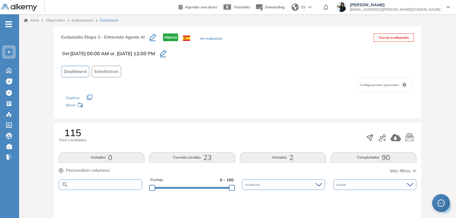
click at [78, 183] on input "text" at bounding box center [105, 184] width 73 height 4
click at [96, 175] on div "115 Total Candidatos Invitados 0 Cuentas creadas 23 Iniciadas 2 Completadas 90 …" at bounding box center [237, 157] width 367 height 69
click at [92, 182] on input "text" at bounding box center [105, 184] width 73 height 4
paste input "**********"
type input "**********"
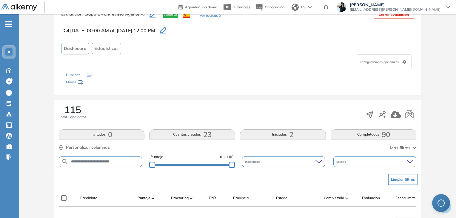
scroll to position [60, 0]
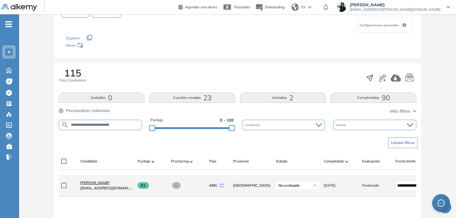
click at [92, 185] on span "[PERSON_NAME]" at bounding box center [94, 182] width 29 height 4
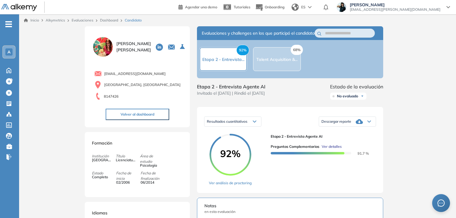
click at [335, 149] on span "Ver detalles" at bounding box center [331, 146] width 20 height 5
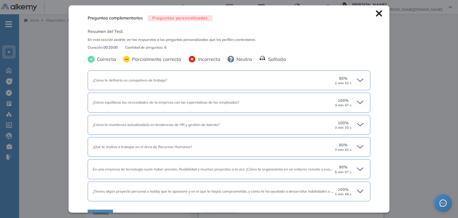
click at [357, 82] on icon at bounding box center [361, 80] width 8 height 8
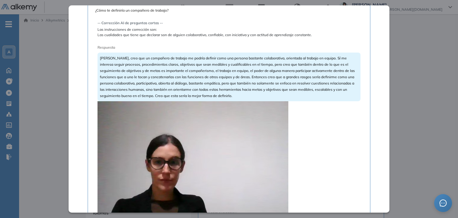
scroll to position [179, 0]
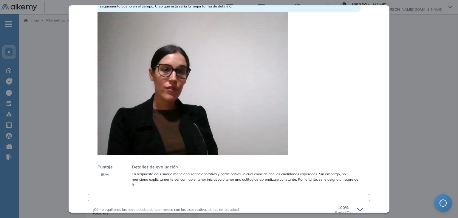
click at [253, 77] on video at bounding box center [193, 83] width 191 height 143
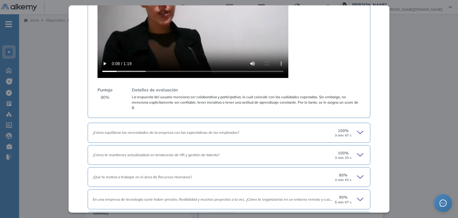
scroll to position [298, 0]
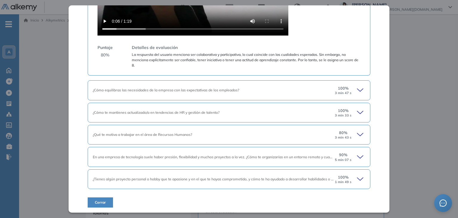
click at [351, 112] on div "100 % 3 min 33 s" at bounding box center [349, 113] width 31 height 10
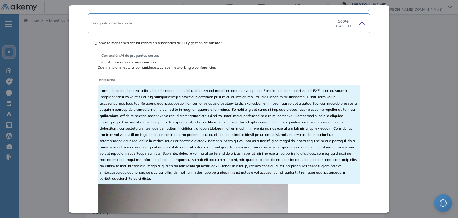
scroll to position [388, 0]
drag, startPoint x: 132, startPoint y: 43, endPoint x: 140, endPoint y: 42, distance: 8.1
click at [140, 42] on span "¿Cómo te mantienes actualizado/a en tendencias de HR y gestión de talento?" at bounding box center [229, 42] width 268 height 5
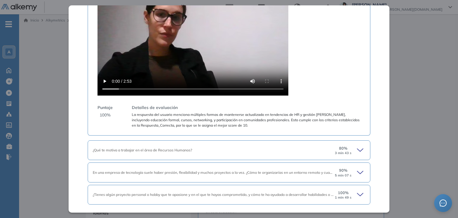
scroll to position [636, 0]
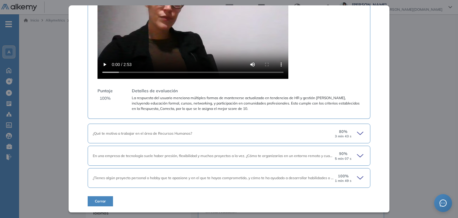
click at [357, 132] on icon at bounding box center [361, 133] width 8 height 8
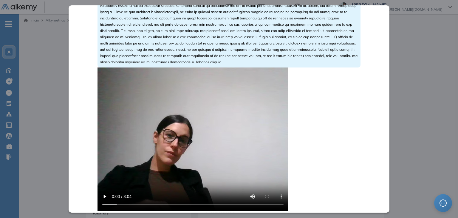
scroll to position [991, 0]
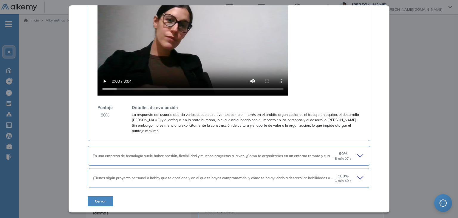
drag, startPoint x: 355, startPoint y: 177, endPoint x: 316, endPoint y: 157, distance: 44.3
click at [357, 176] on icon at bounding box center [361, 178] width 8 height 8
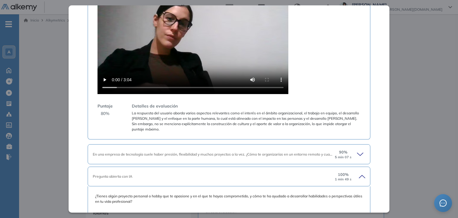
scroll to position [1170, 0]
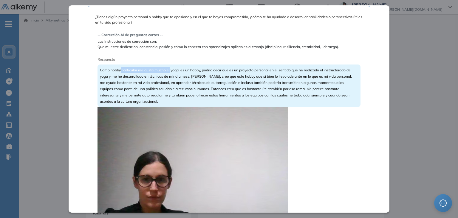
click at [169, 74] on div "Como hobby particular me gusta mucho el yoga, es un hobby, podría decir que es …" at bounding box center [229, 85] width 263 height 42
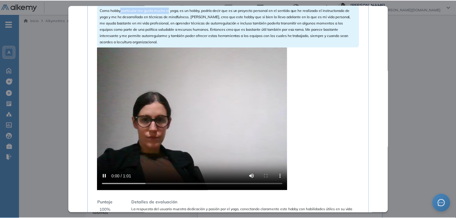
scroll to position [1200, 0]
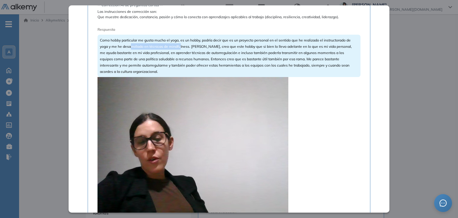
drag, startPoint x: 129, startPoint y: 49, endPoint x: 180, endPoint y: 49, distance: 50.1
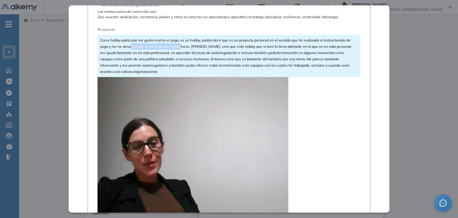
click at [180, 49] on span "Como hobby particular me gusta mucho el yoga, es un hobby, podría decir que es …" at bounding box center [226, 56] width 252 height 36
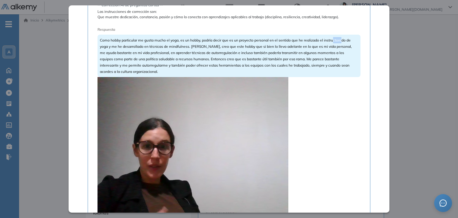
click at [340, 43] on span "Como hobby particular me gusta mucho el yoga, es un hobby, podría decir que es …" at bounding box center [226, 56] width 252 height 36
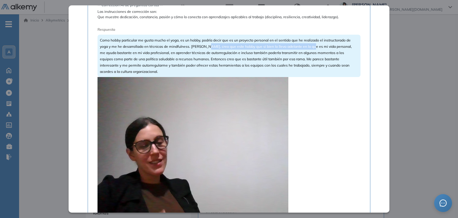
drag, startPoint x: 247, startPoint y: 50, endPoint x: 319, endPoint y: 67, distance: 73.2
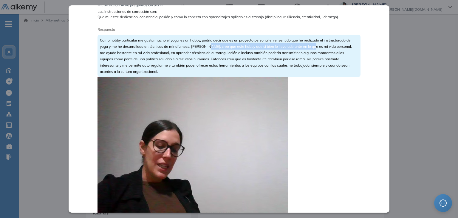
click at [309, 50] on div "Como hobby particular me gusta mucho el yoga, es un hobby, podría decir que es …" at bounding box center [229, 56] width 263 height 42
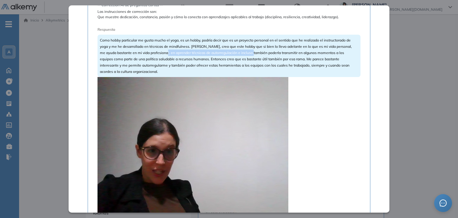
drag, startPoint x: 163, startPoint y: 53, endPoint x: 250, endPoint y: 55, distance: 87.4
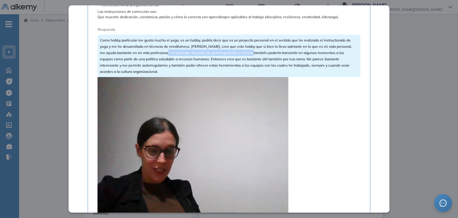
click at [250, 55] on span "Como hobby particular me gusta mucho el yoga, es un hobby, podría decir que es …" at bounding box center [226, 56] width 252 height 36
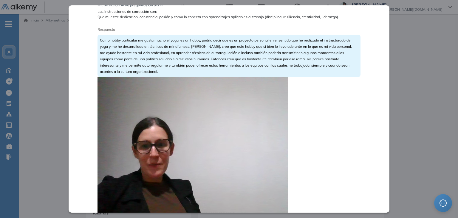
click at [163, 47] on span "Como hobby particular me gusta mucho el yoga, es un hobby, podría decir que es …" at bounding box center [226, 56] width 252 height 36
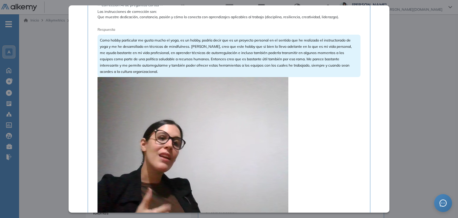
click at [199, 140] on video at bounding box center [193, 148] width 191 height 143
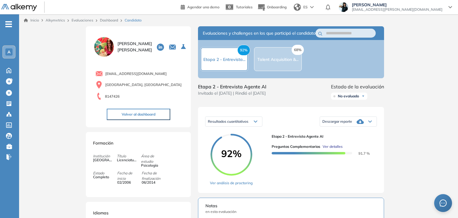
click at [427, 91] on div "Inicio Alkymetrics Evaluaciones Dashboard Candidato Preguntas complementarias P…" at bounding box center [238, 216] width 439 height 405
click at [104, 19] on link "Dashboard" at bounding box center [109, 20] width 18 height 4
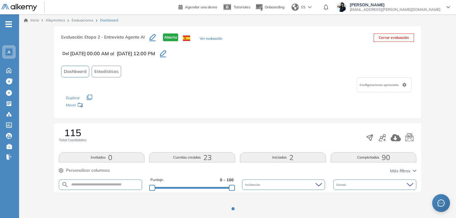
scroll to position [16, 0]
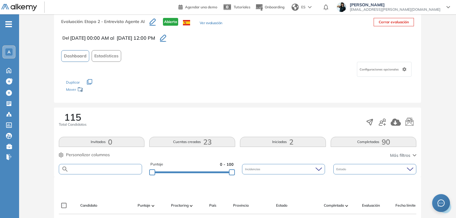
click at [96, 167] on input "text" at bounding box center [105, 169] width 73 height 4
paste input "**********"
type input "**********"
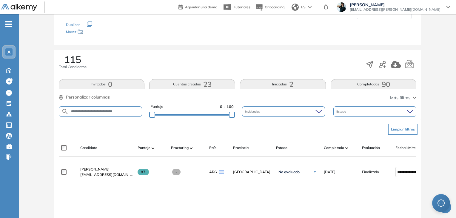
scroll to position [75, 0]
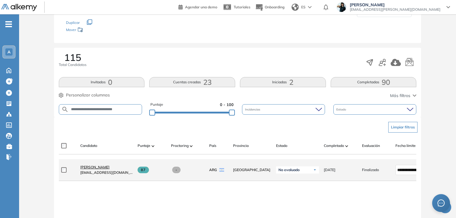
click at [92, 169] on span "[PERSON_NAME]" at bounding box center [94, 167] width 29 height 4
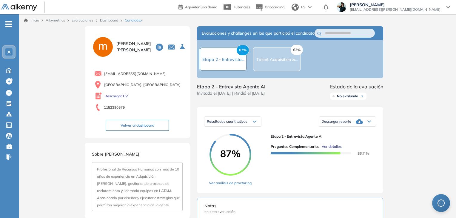
click at [333, 149] on span "Ver detalles" at bounding box center [331, 146] width 20 height 5
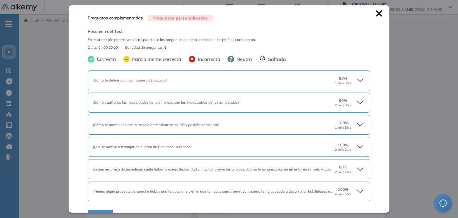
click at [358, 80] on icon at bounding box center [361, 80] width 8 height 8
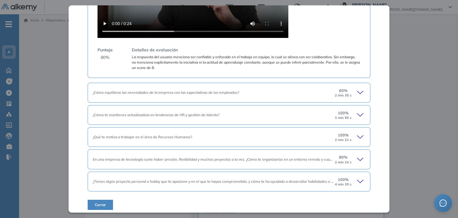
scroll to position [267, 0]
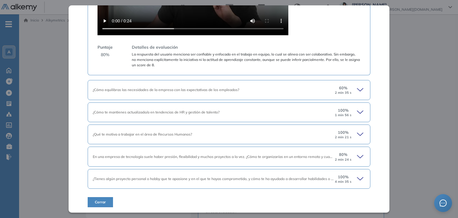
click at [349, 179] on div "100 % 4 min 35 s" at bounding box center [349, 179] width 31 height 10
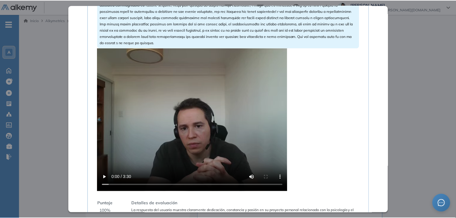
scroll to position [625, 0]
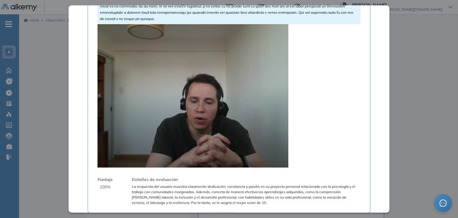
drag, startPoint x: 200, startPoint y: 71, endPoint x: 206, endPoint y: 74, distance: 6.8
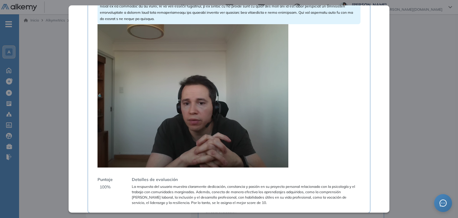
click at [200, 71] on video at bounding box center [193, 95] width 191 height 143
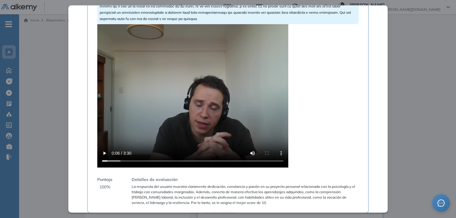
click at [407, 84] on div "Inicio Alkymetrics Evaluaciones Dashboard Candidato Preguntas complementarias P…" at bounding box center [237, 216] width 437 height 405
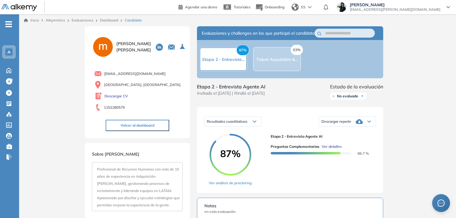
click at [103, 20] on link "Dashboard" at bounding box center [109, 20] width 18 height 4
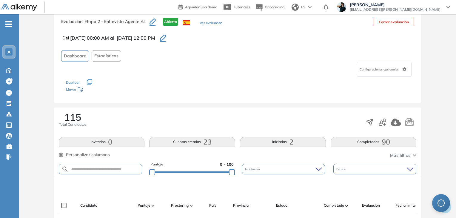
scroll to position [18, 0]
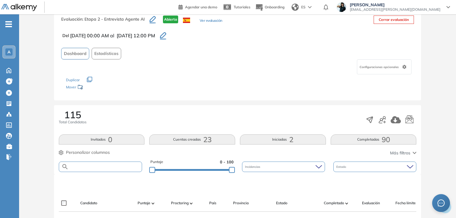
click at [109, 165] on input "text" at bounding box center [105, 166] width 73 height 4
paste input "**********"
type input "**********"
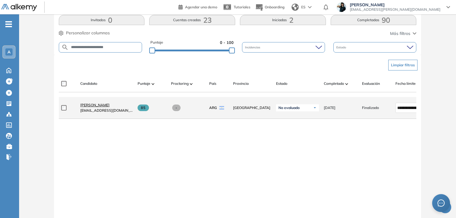
click at [98, 106] on span "[PERSON_NAME]" at bounding box center [94, 105] width 29 height 4
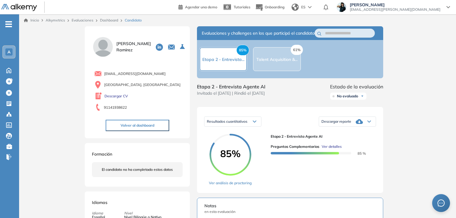
click at [328, 149] on span "Ver detalles" at bounding box center [331, 146] width 20 height 5
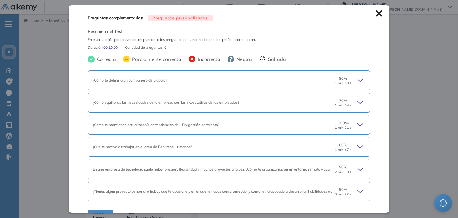
click at [357, 79] on icon at bounding box center [361, 80] width 8 height 8
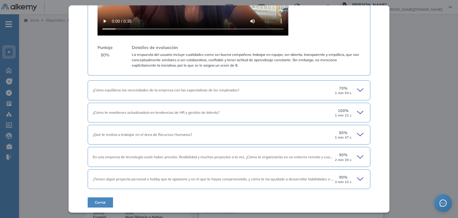
scroll to position [274, 0]
click at [357, 175] on icon at bounding box center [361, 178] width 8 height 8
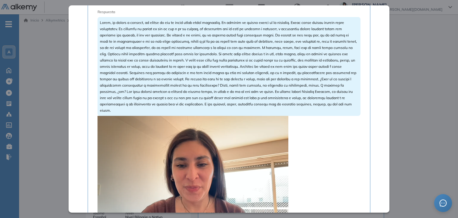
scroll to position [562, 0]
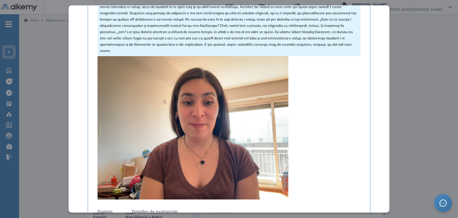
click at [263, 115] on video at bounding box center [193, 127] width 191 height 143
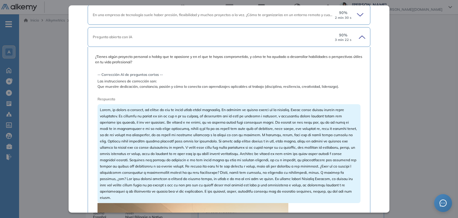
scroll to position [353, 0]
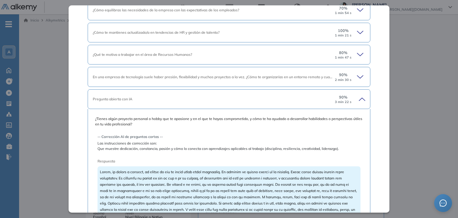
click at [179, 35] on div "¿Cómo te mantienes actualizado/a en tendencias de HR y gestión de talento?" at bounding box center [213, 32] width 241 height 5
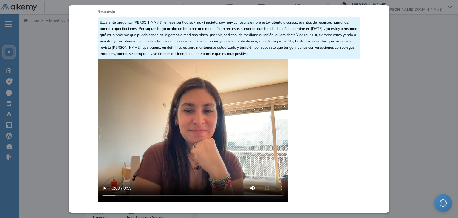
scroll to position [443, 0]
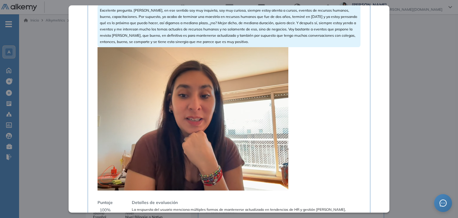
click at [128, 132] on video at bounding box center [193, 118] width 191 height 143
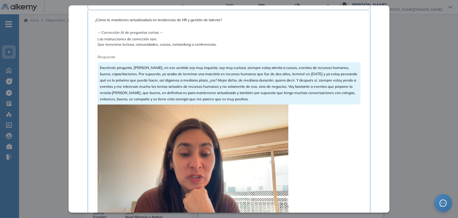
scroll to position [383, 0]
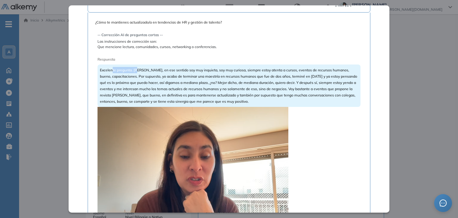
drag, startPoint x: 111, startPoint y: 67, endPoint x: 138, endPoint y: 69, distance: 26.9
click at [138, 69] on div "Excelente pregunta. [PERSON_NAME], en ese sentido soy muy inquieta, soy muy cur…" at bounding box center [229, 85] width 263 height 42
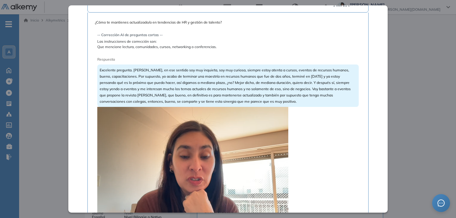
click at [419, 87] on div "Inicio Alkymetrics Evaluaciones Dashboard Candidato Preguntas complementarias P…" at bounding box center [237, 216] width 437 height 405
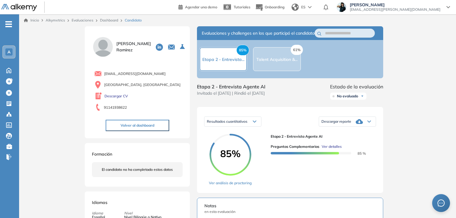
click at [337, 149] on span "Ver detalles" at bounding box center [331, 146] width 20 height 5
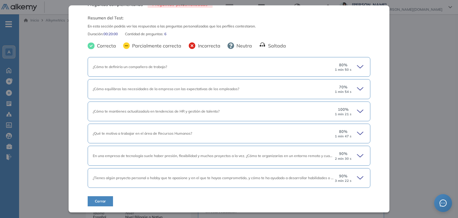
scroll to position [13, 0]
click at [260, 92] on div "¿Cómo equilibras las necesidades de la empresa con las expectativas de los empl…" at bounding box center [213, 89] width 241 height 5
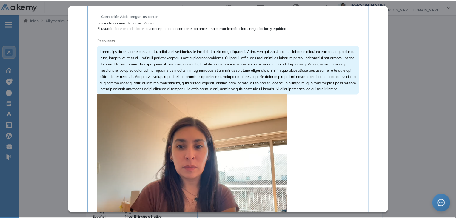
scroll to position [132, 0]
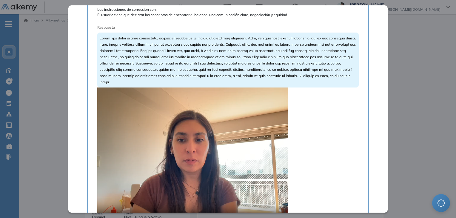
drag, startPoint x: 412, startPoint y: 64, endPoint x: 323, endPoint y: 1, distance: 108.9
click at [409, 62] on div "Inicio Alkymetrics Evaluaciones Dashboard Candidato Preguntas complementarias P…" at bounding box center [237, 216] width 437 height 405
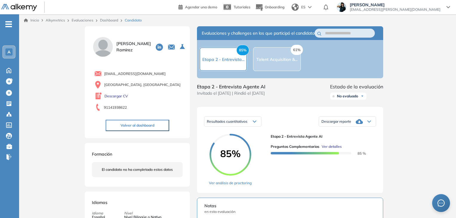
click at [109, 19] on link "Dashboard" at bounding box center [109, 20] width 18 height 4
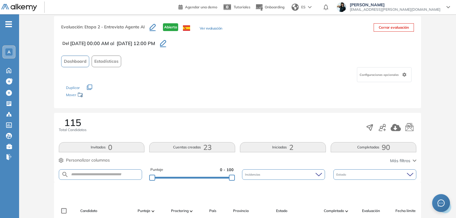
scroll to position [16, 0]
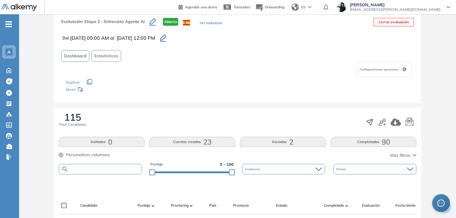
click at [76, 167] on input "text" at bounding box center [105, 169] width 73 height 4
paste input "**********"
type input "**********"
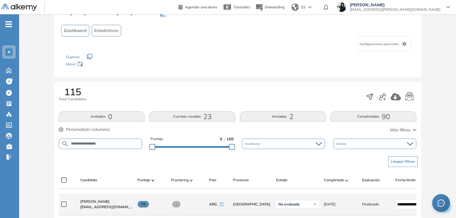
scroll to position [75, 0]
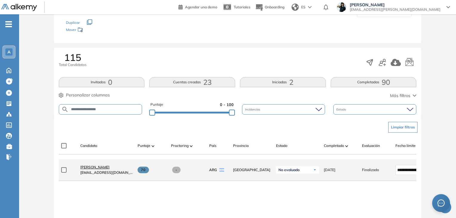
click at [100, 169] on span "[PERSON_NAME]" at bounding box center [94, 167] width 29 height 4
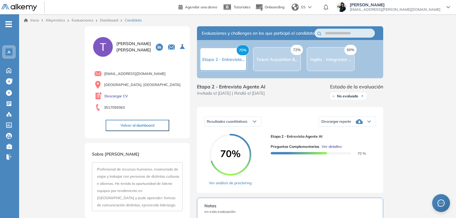
click at [333, 149] on span "Ver detalles" at bounding box center [331, 146] width 20 height 5
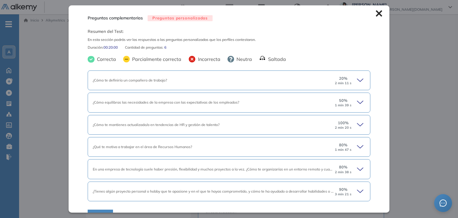
click at [344, 79] on div "20 % 2 min 11 s" at bounding box center [343, 80] width 18 height 10
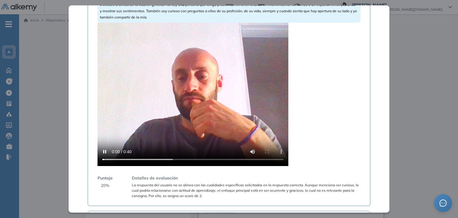
scroll to position [101, 0]
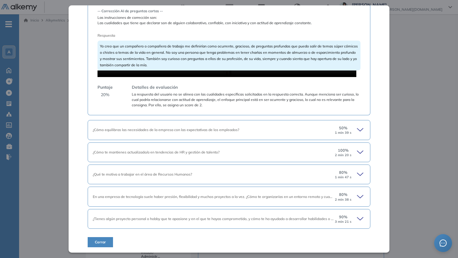
click at [106, 77] on video at bounding box center [227, 73] width 259 height 7
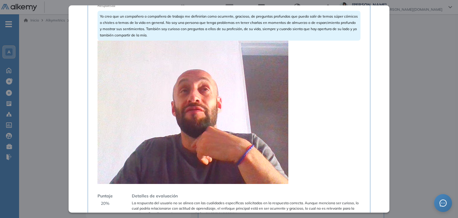
click at [205, 113] on video at bounding box center [193, 112] width 191 height 143
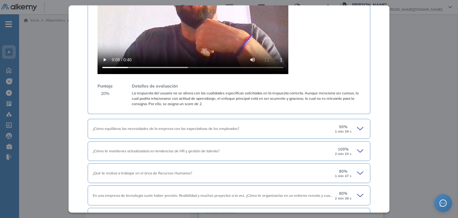
scroll to position [280, 0]
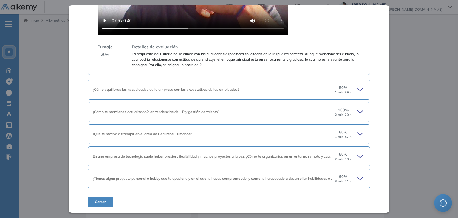
click at [357, 111] on icon at bounding box center [361, 112] width 8 height 8
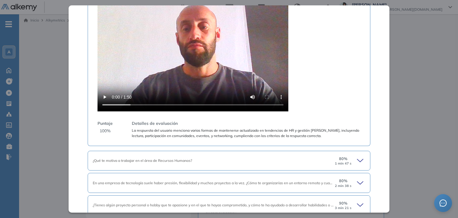
scroll to position [593, 0]
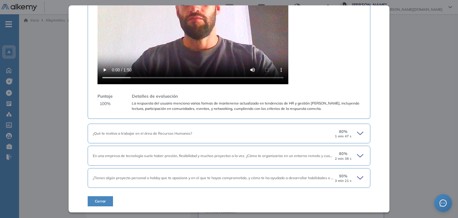
click at [357, 155] on icon at bounding box center [361, 156] width 8 height 8
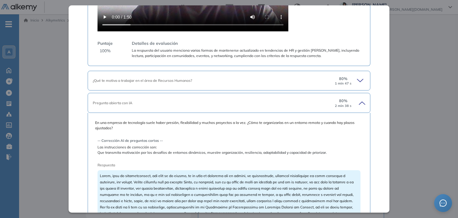
scroll to position [682, 0]
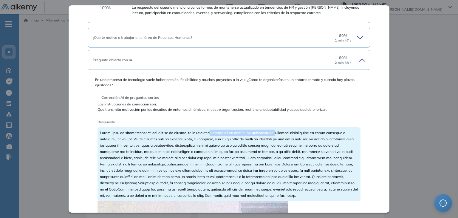
drag, startPoint x: 212, startPoint y: 138, endPoint x: 278, endPoint y: 141, distance: 65.7
click at [278, 141] on span at bounding box center [229, 163] width 258 height 67
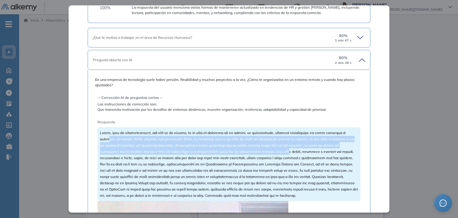
drag, startPoint x: 109, startPoint y: 145, endPoint x: 289, endPoint y: 157, distance: 180.2
click at [289, 157] on span at bounding box center [229, 163] width 258 height 67
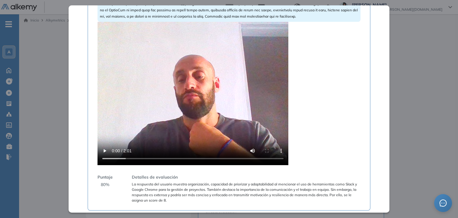
scroll to position [915, 0]
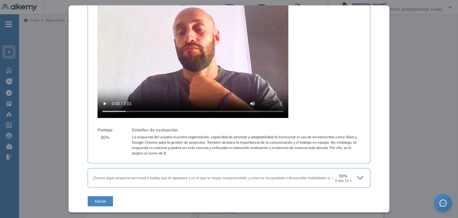
click at [152, 176] on span "¿Tienes algún proyecto personal o hobby que te apasione y en el que te hayas co…" at bounding box center [246, 177] width 307 height 4
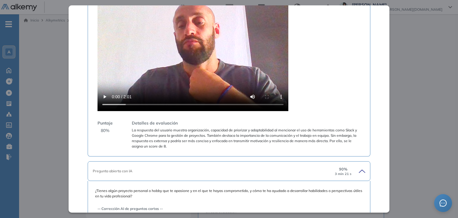
scroll to position [1034, 0]
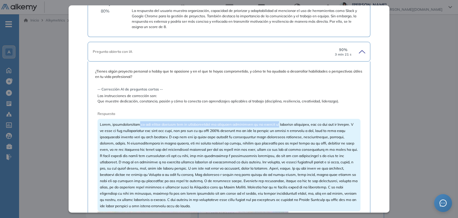
drag, startPoint x: 138, startPoint y: 129, endPoint x: 276, endPoint y: 132, distance: 137.2
click at [276, 132] on span at bounding box center [229, 165] width 258 height 86
click at [248, 150] on span at bounding box center [229, 165] width 258 height 86
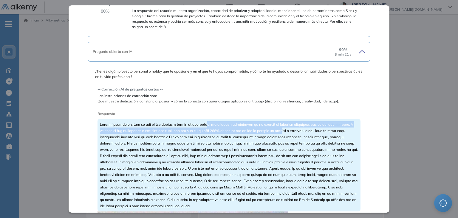
drag, startPoint x: 205, startPoint y: 133, endPoint x: 302, endPoint y: 137, distance: 96.7
click at [302, 137] on span at bounding box center [229, 165] width 258 height 86
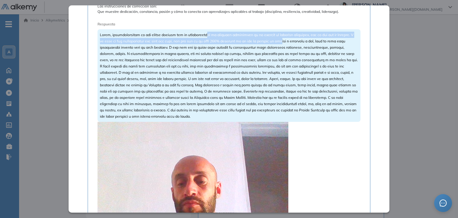
scroll to position [1154, 0]
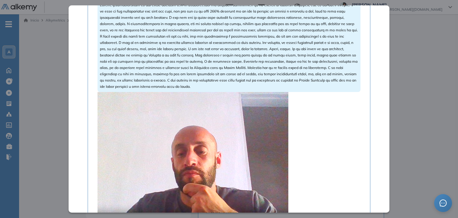
click at [248, 44] on span at bounding box center [229, 46] width 258 height 86
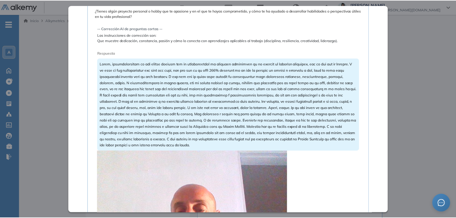
scroll to position [1094, 0]
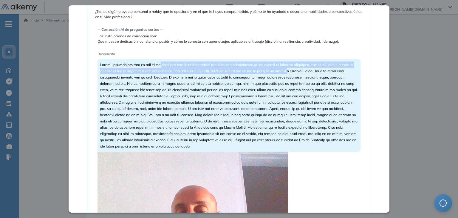
drag, startPoint x: 163, startPoint y: 72, endPoint x: 309, endPoint y: 81, distance: 146.1
click at [309, 81] on div at bounding box center [229, 105] width 263 height 92
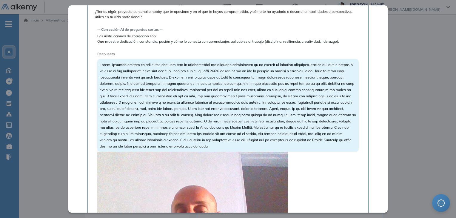
drag, startPoint x: 439, startPoint y: 78, endPoint x: 429, endPoint y: 73, distance: 10.9
